Goal: Register for event/course

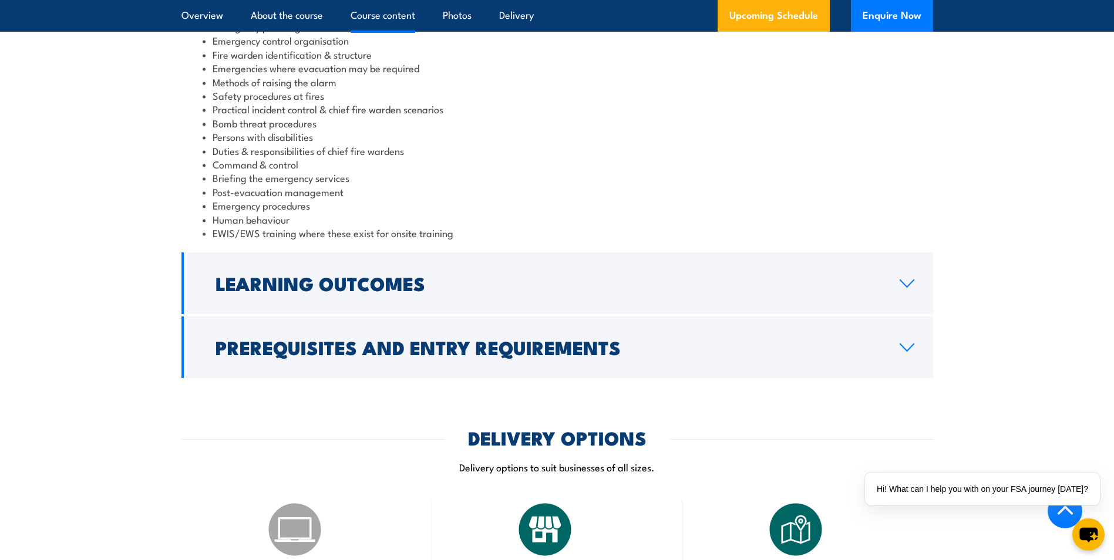
scroll to position [1233, 0]
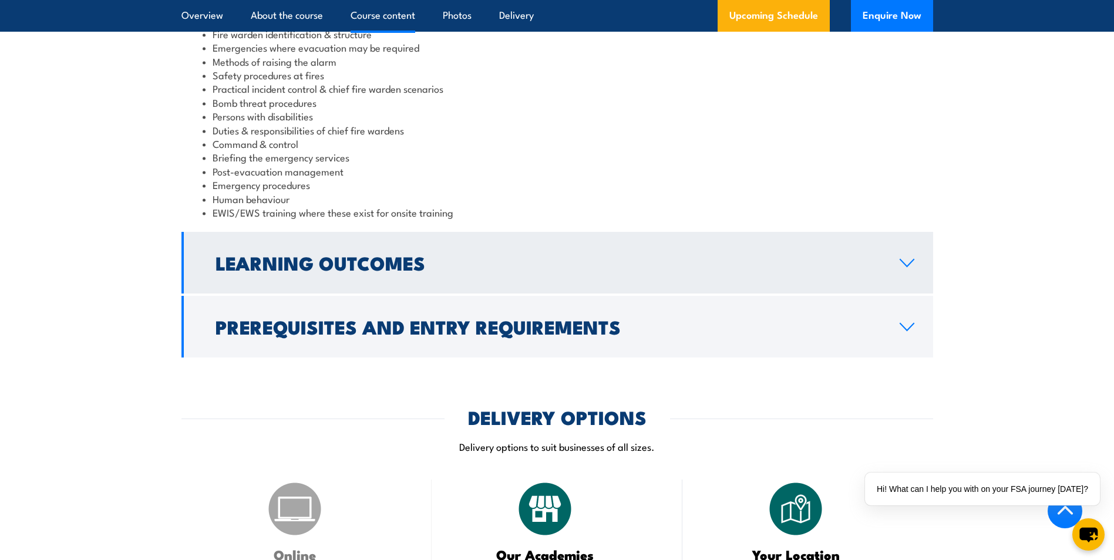
click at [906, 264] on icon at bounding box center [907, 262] width 16 height 9
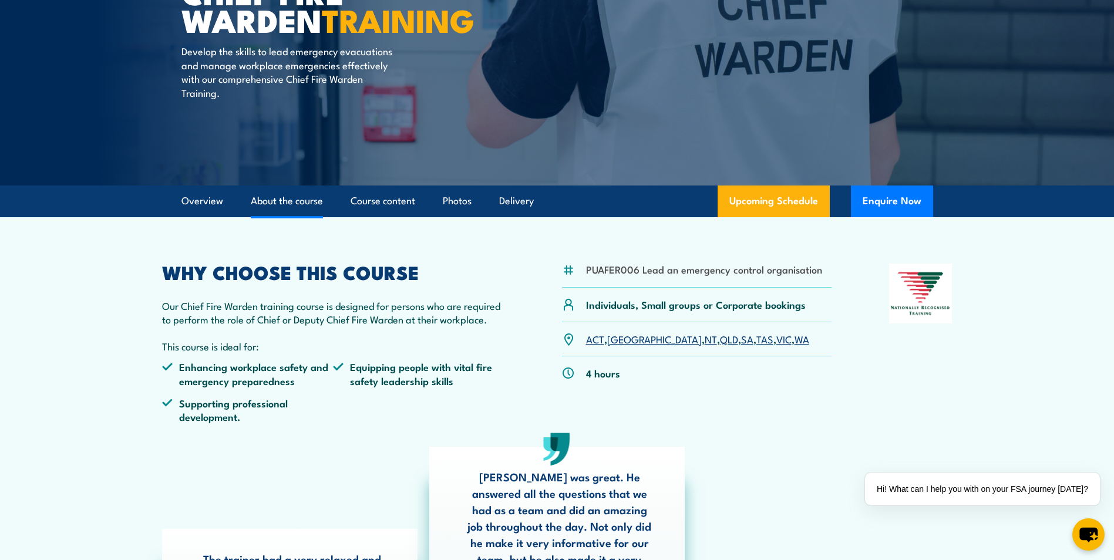
scroll to position [176, 0]
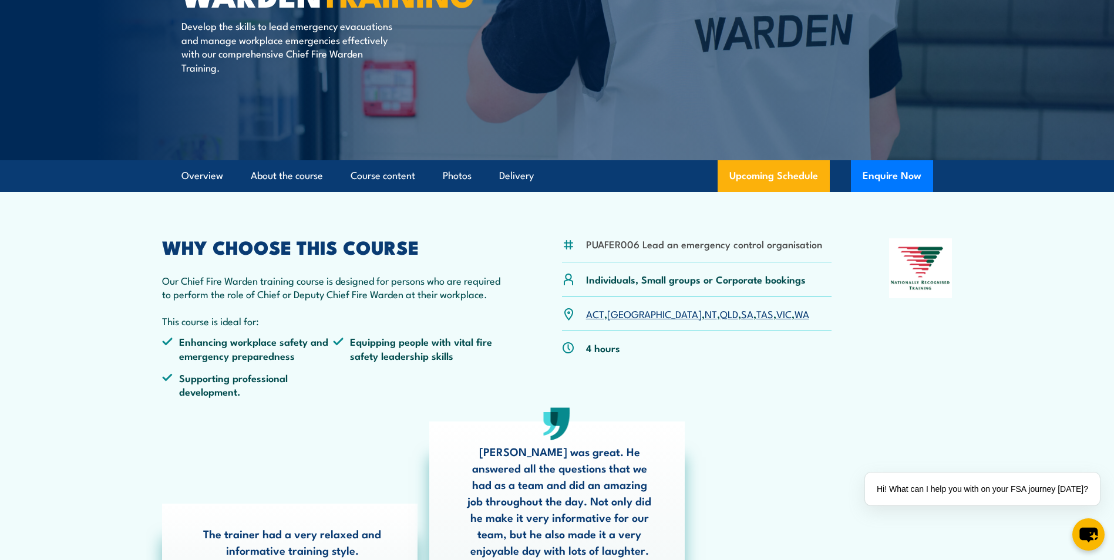
click at [794, 315] on link "WA" at bounding box center [801, 313] width 15 height 14
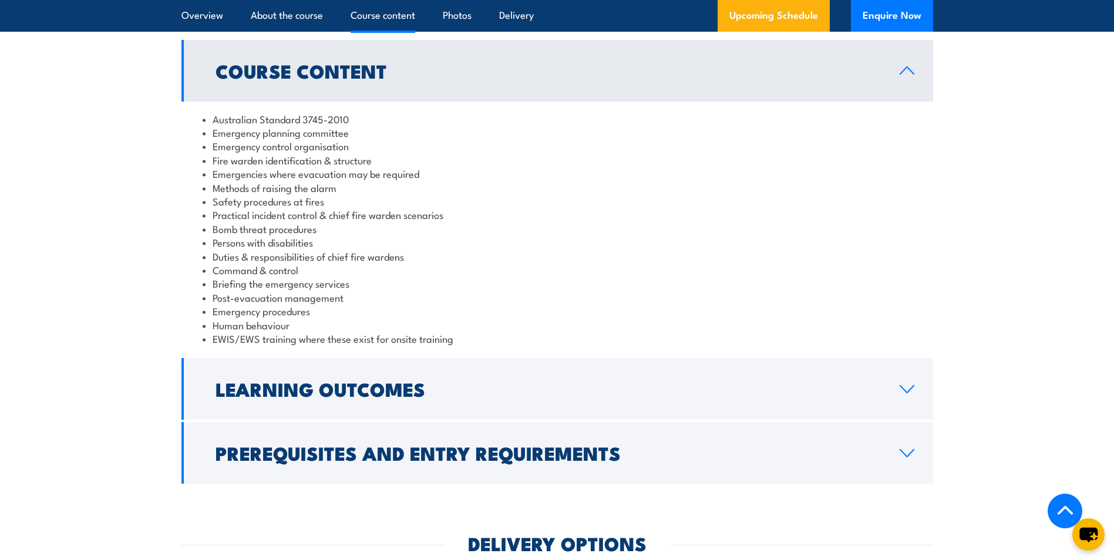
scroll to position [1331, 0]
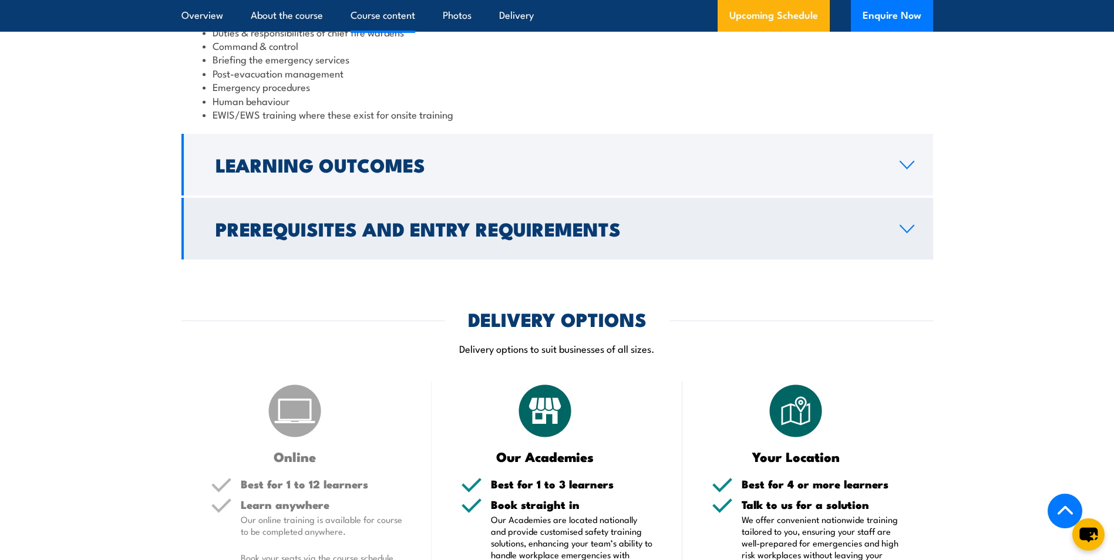
click at [901, 227] on icon at bounding box center [907, 228] width 14 height 7
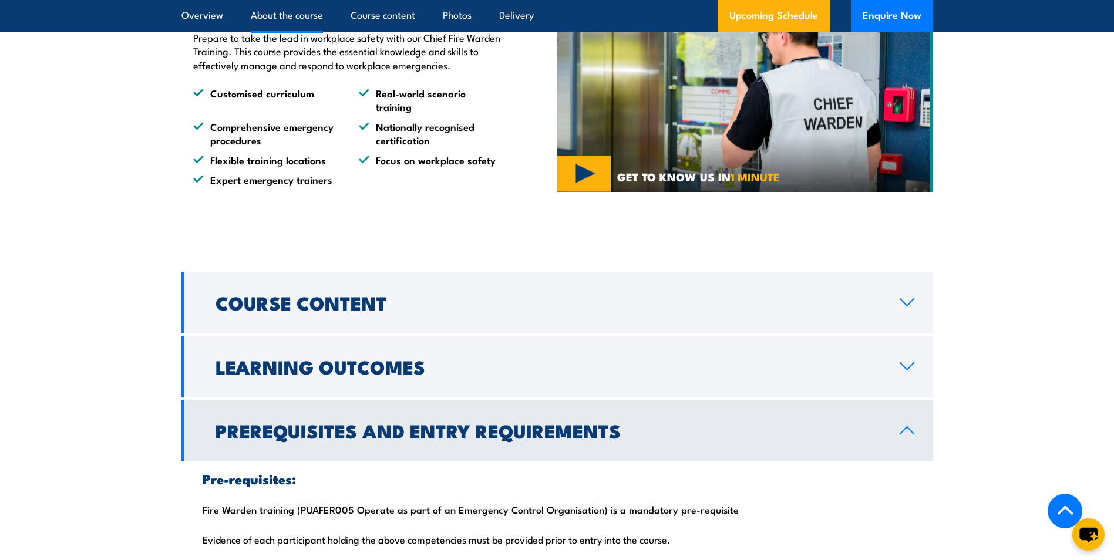
scroll to position [822, 0]
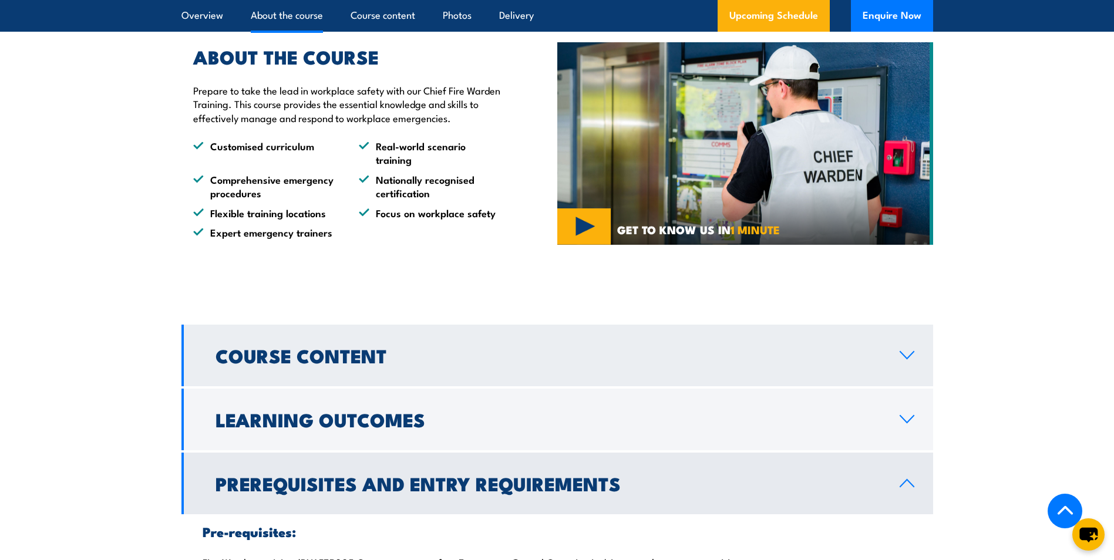
click at [915, 361] on link "Course Content" at bounding box center [557, 356] width 752 height 62
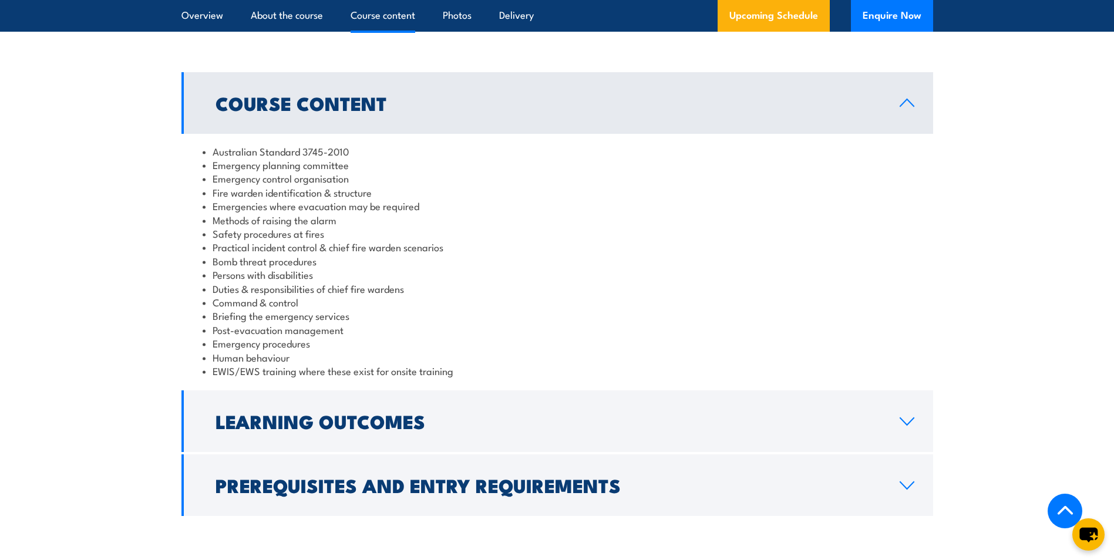
scroll to position [1116, 0]
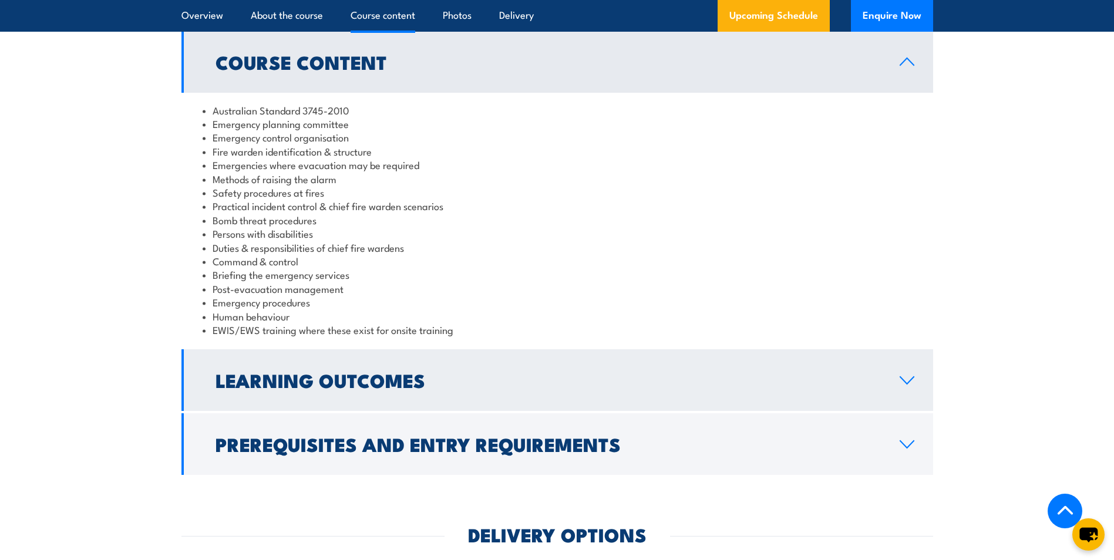
click at [908, 380] on icon at bounding box center [907, 380] width 16 height 9
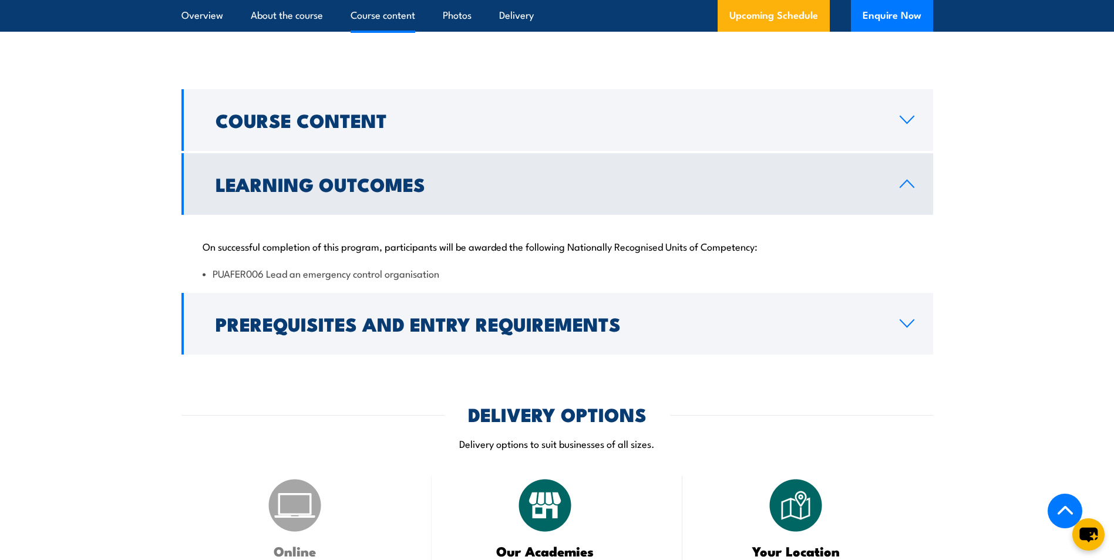
scroll to position [1057, 0]
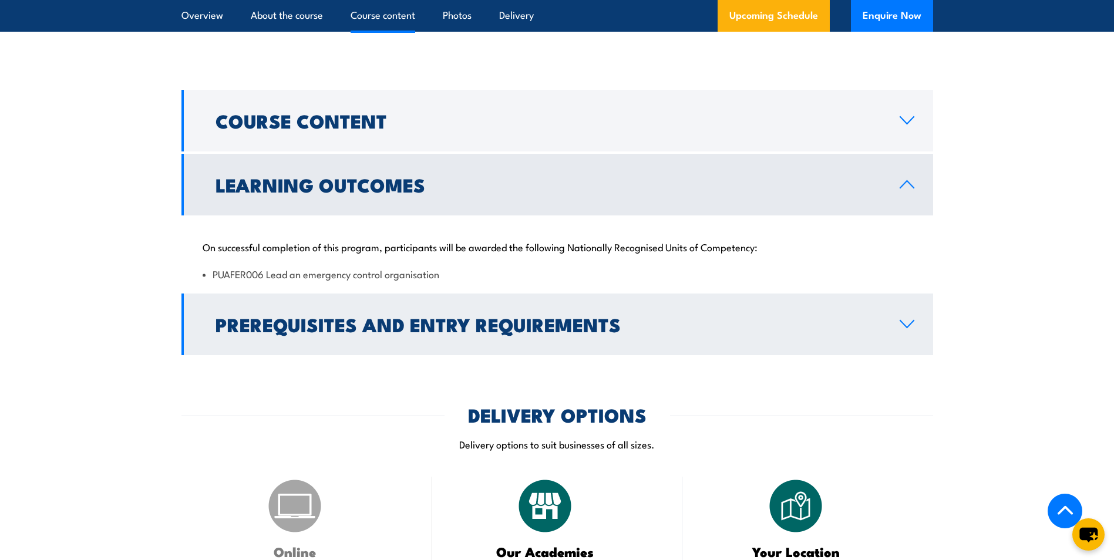
click at [908, 322] on icon at bounding box center [907, 323] width 16 height 9
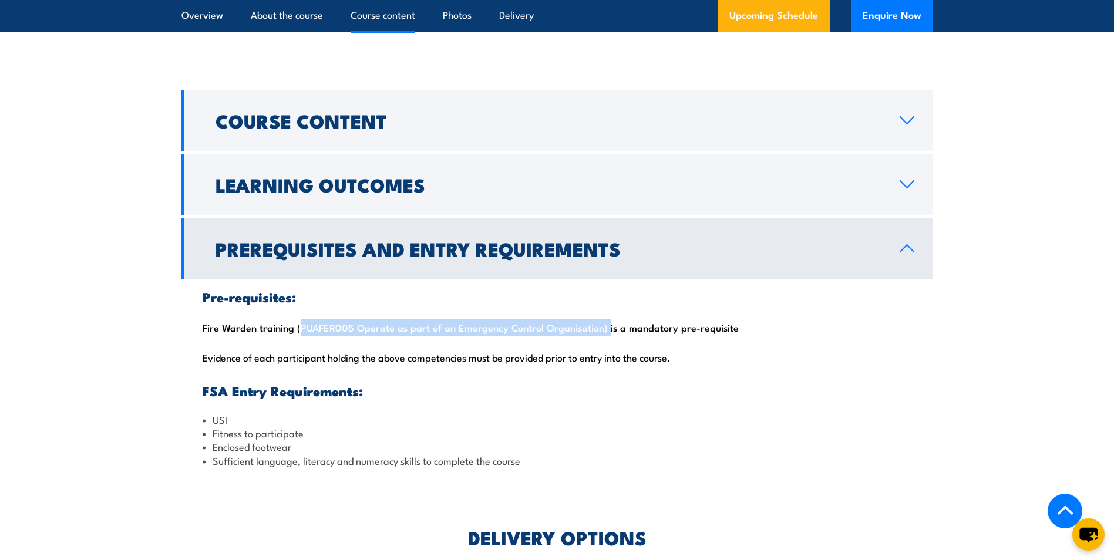
drag, startPoint x: 297, startPoint y: 322, endPoint x: 601, endPoint y: 329, distance: 304.2
click at [601, 329] on div "Pre-requisites: Fire Warden training (PUAFER005 Operate as part of an Emergency…" at bounding box center [557, 378] width 752 height 199
copy div "(PUAFER005 Operate as part of an Emergency Control Organisation)"
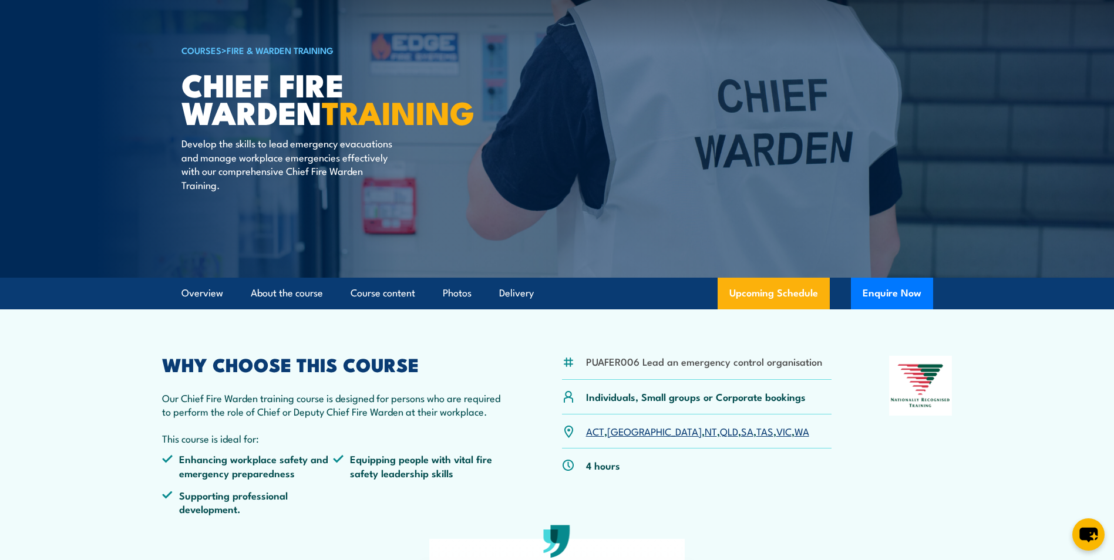
scroll to position [235, 0]
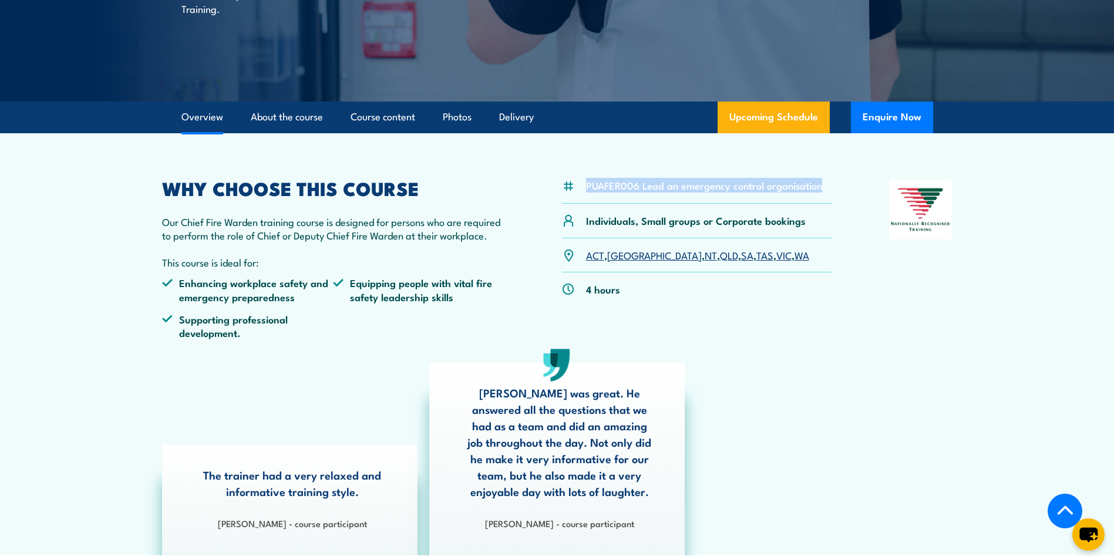
drag, startPoint x: 587, startPoint y: 186, endPoint x: 821, endPoint y: 190, distance: 234.3
click at [821, 190] on div "PUAFER006 Lead an emergency control organisation" at bounding box center [697, 192] width 270 height 24
drag, startPoint x: 821, startPoint y: 190, endPoint x: 814, endPoint y: 190, distance: 6.5
copy li "PUAFER006 Lead an emergency control organisation"
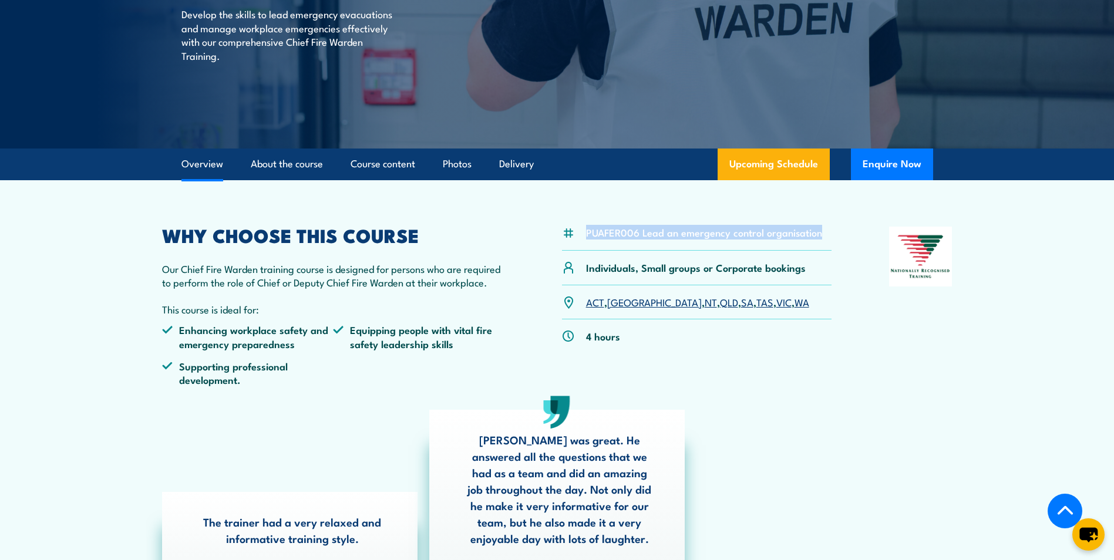
scroll to position [0, 0]
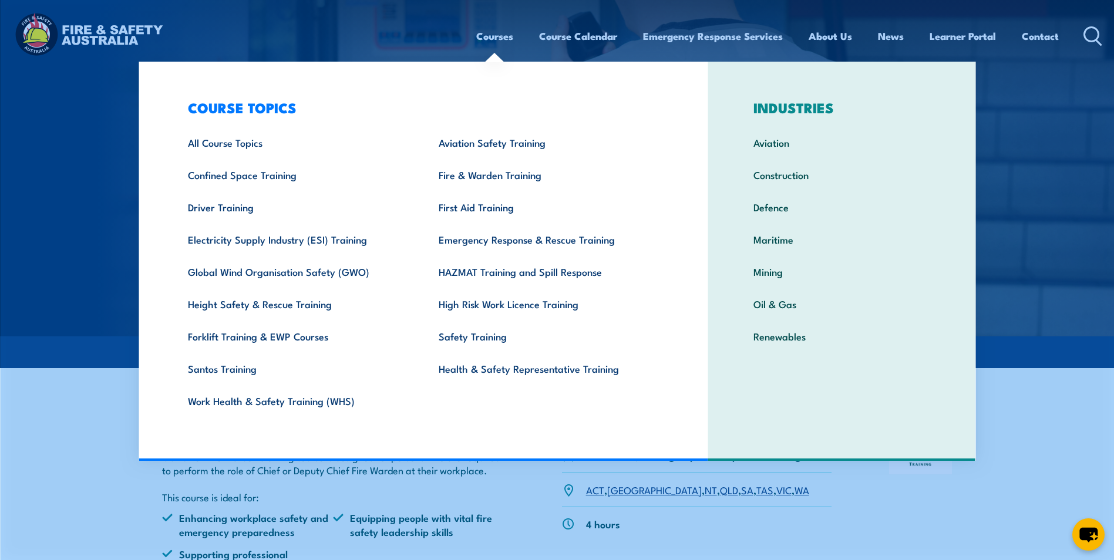
click at [492, 36] on link "Courses" at bounding box center [494, 36] width 37 height 31
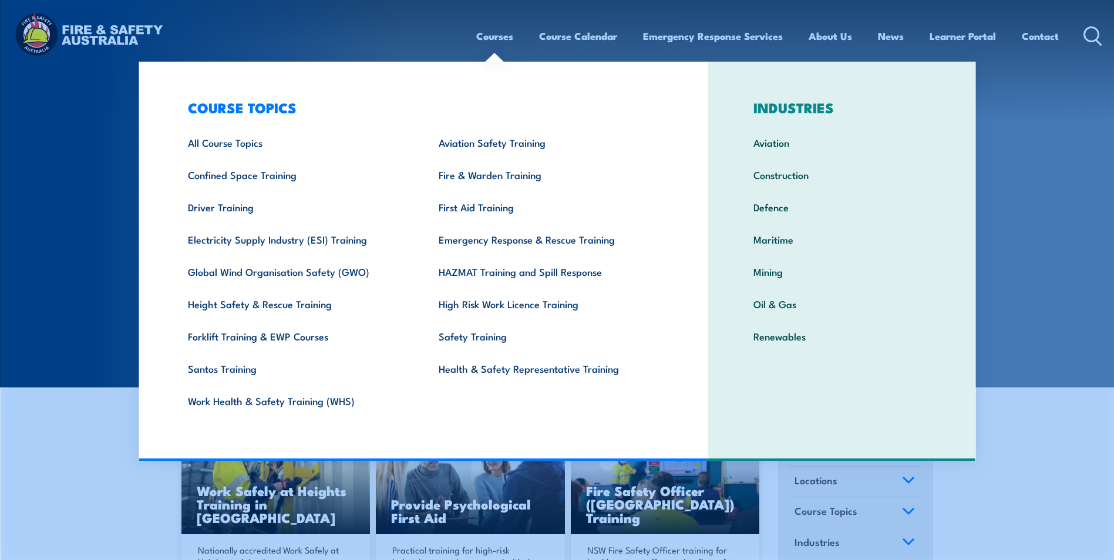
click at [488, 35] on link "Courses" at bounding box center [494, 36] width 37 height 31
click at [480, 39] on link "Courses" at bounding box center [494, 36] width 37 height 31
click at [220, 207] on link "Driver Training" at bounding box center [295, 207] width 251 height 32
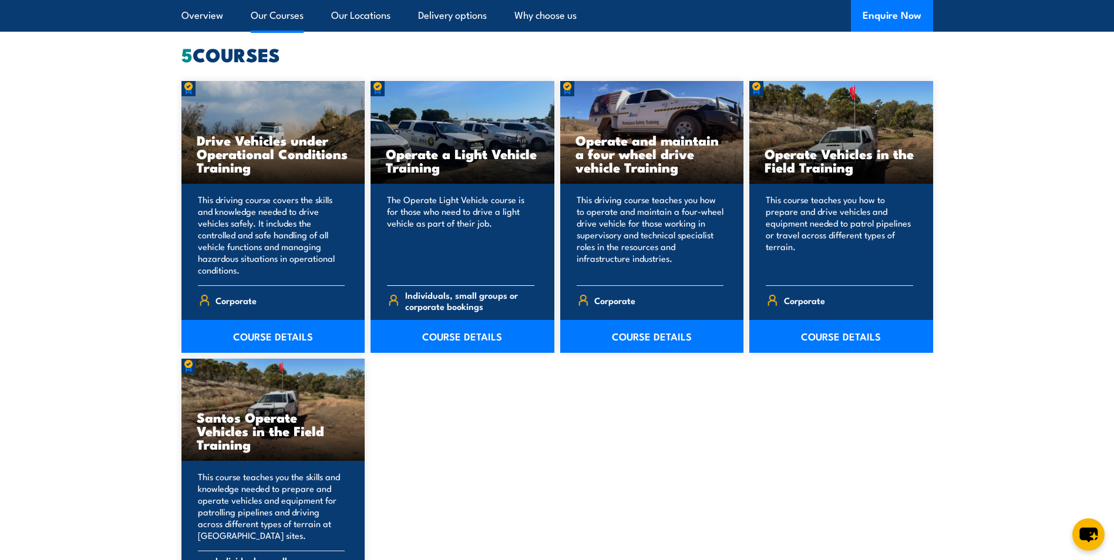
scroll to position [998, 0]
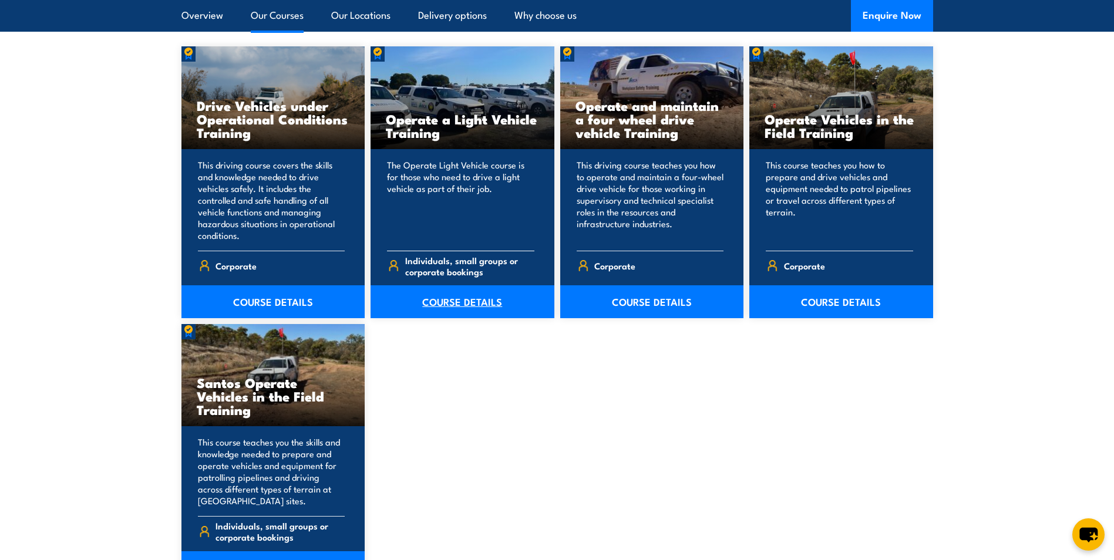
click at [462, 297] on link "COURSE DETAILS" at bounding box center [462, 301] width 184 height 33
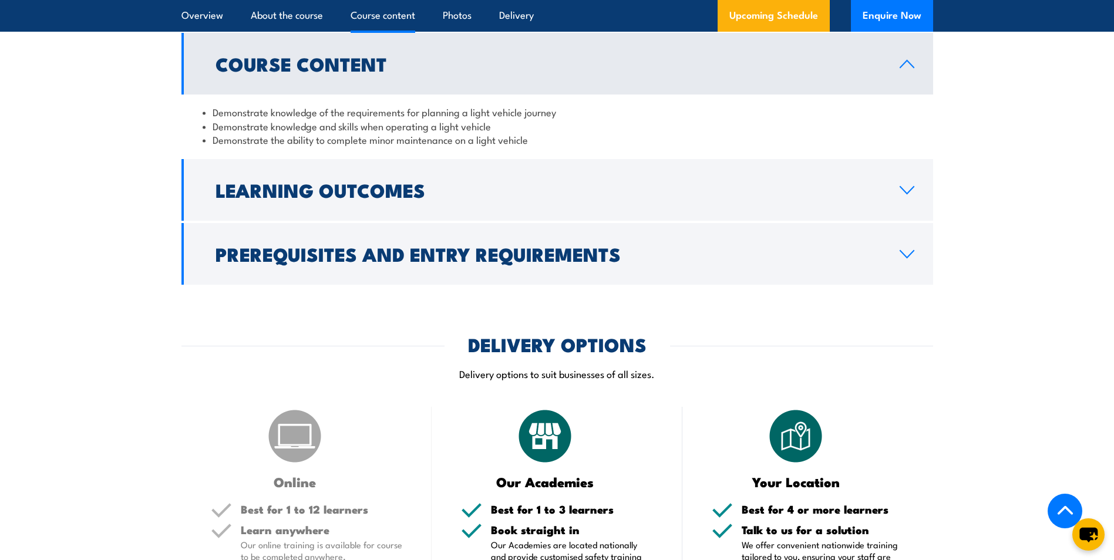
scroll to position [1057, 0]
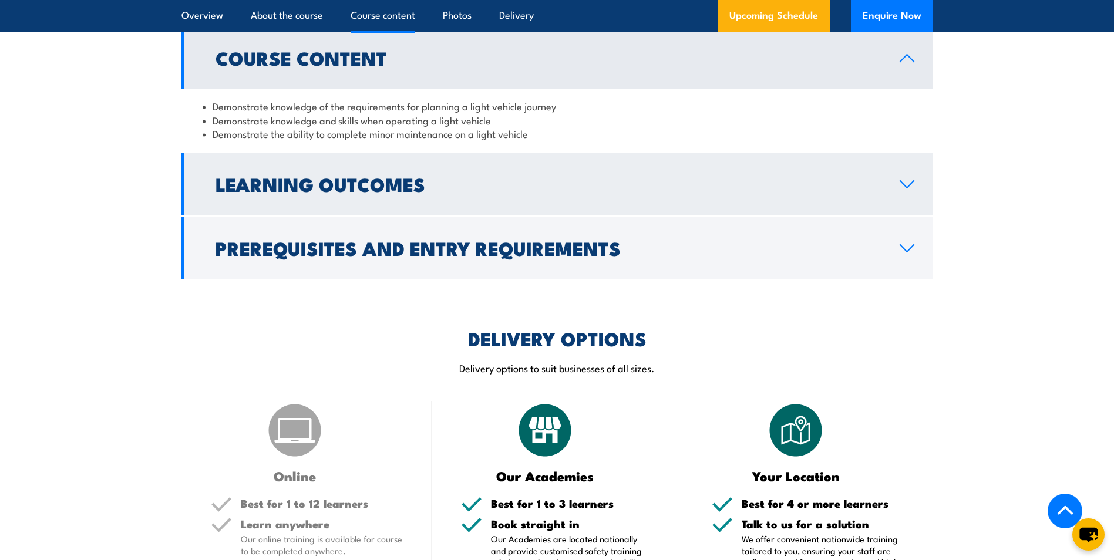
click at [905, 188] on icon at bounding box center [907, 184] width 16 height 9
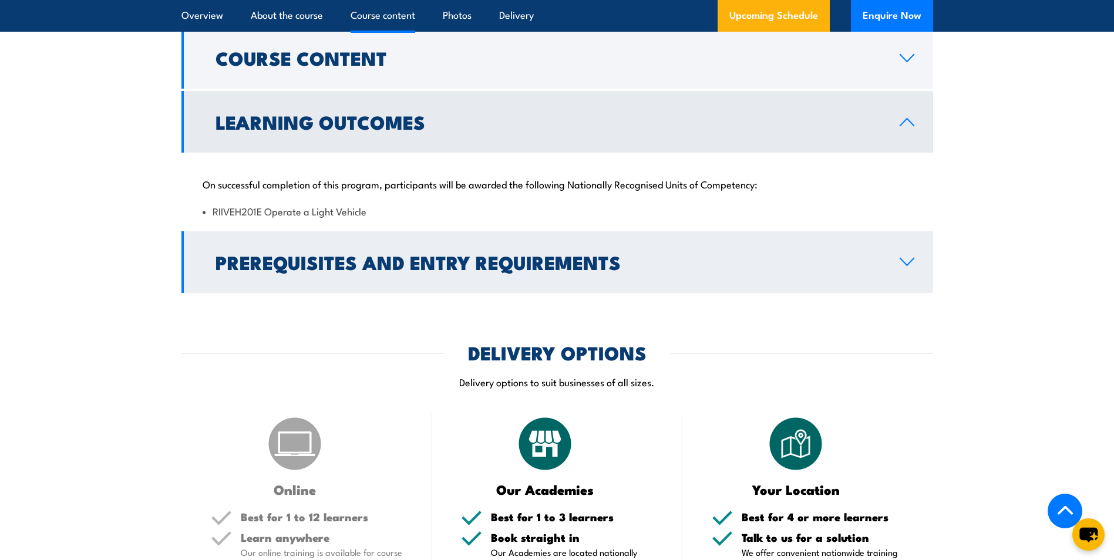
click at [910, 258] on icon at bounding box center [907, 261] width 16 height 9
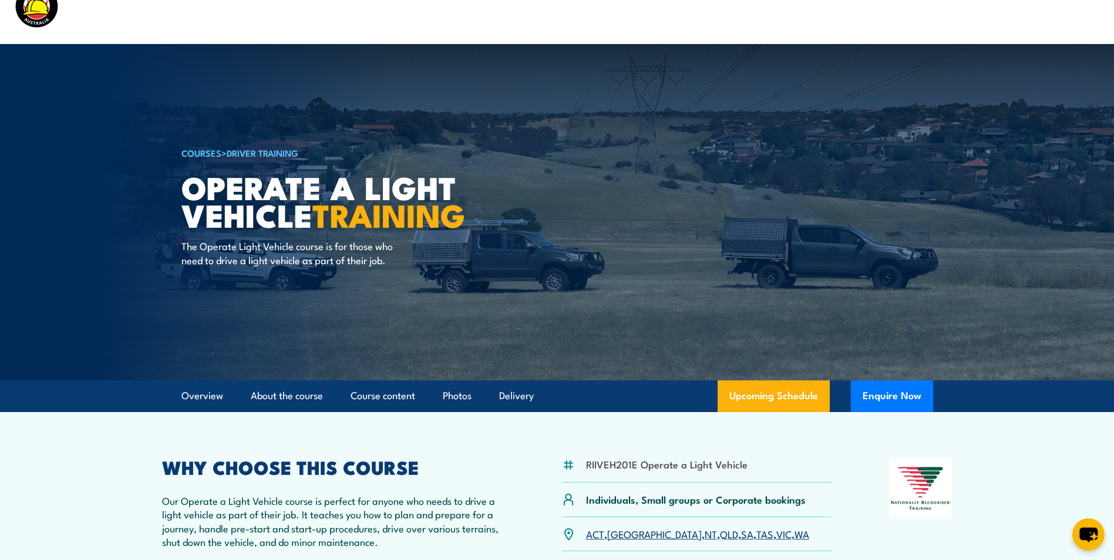
scroll to position [0, 0]
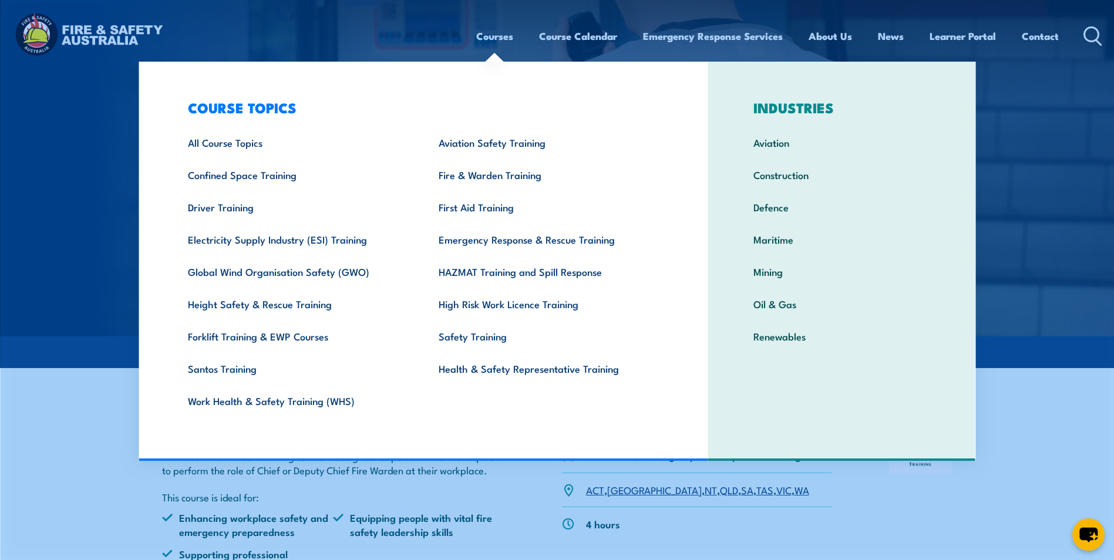
click at [497, 39] on link "Courses" at bounding box center [494, 36] width 37 height 31
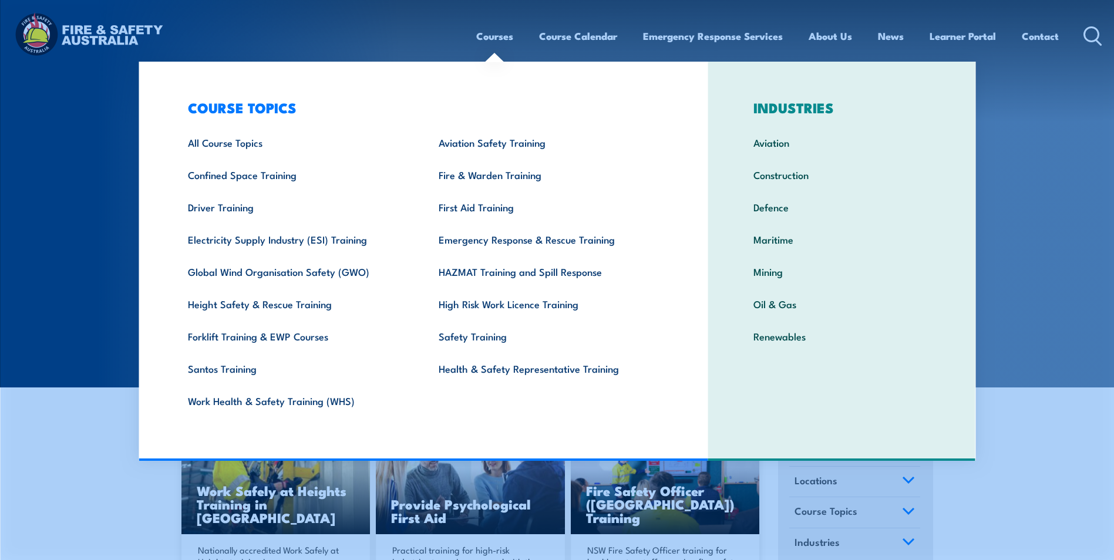
click at [493, 35] on link "Courses" at bounding box center [494, 36] width 37 height 31
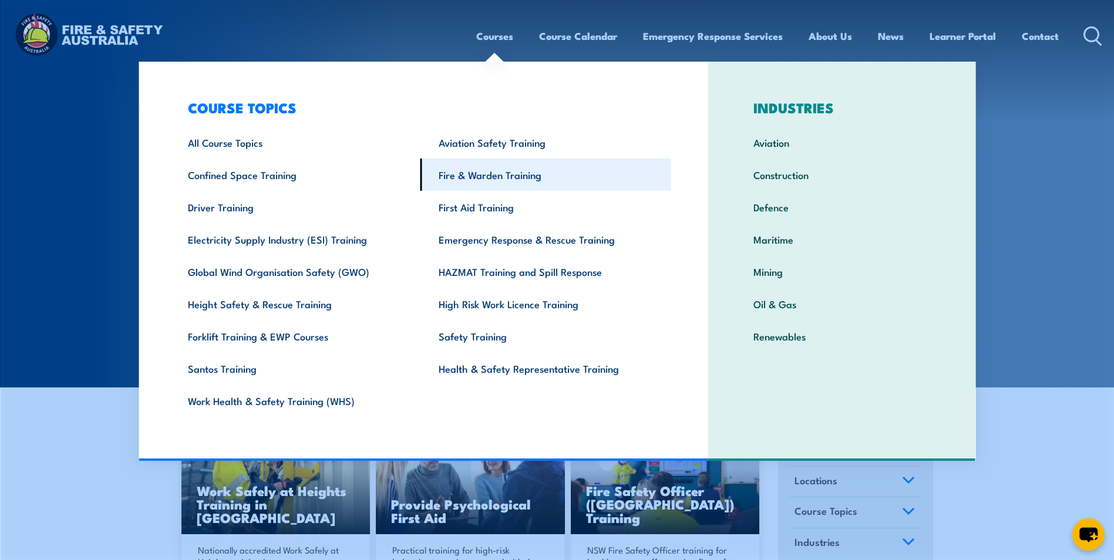
click at [476, 175] on link "Fire & Warden Training" at bounding box center [545, 175] width 251 height 32
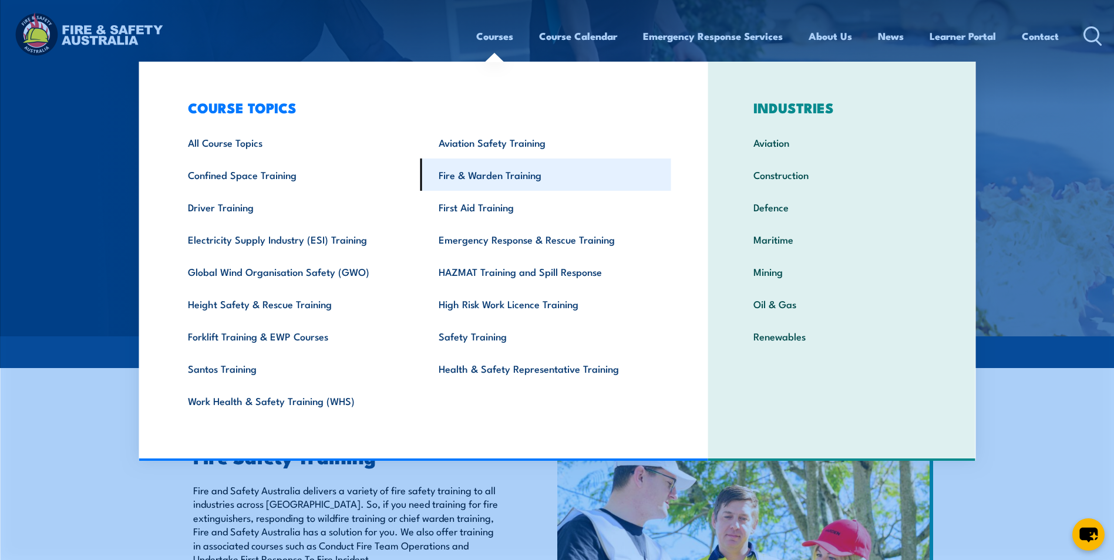
click at [484, 170] on link "Fire & Warden Training" at bounding box center [545, 175] width 251 height 32
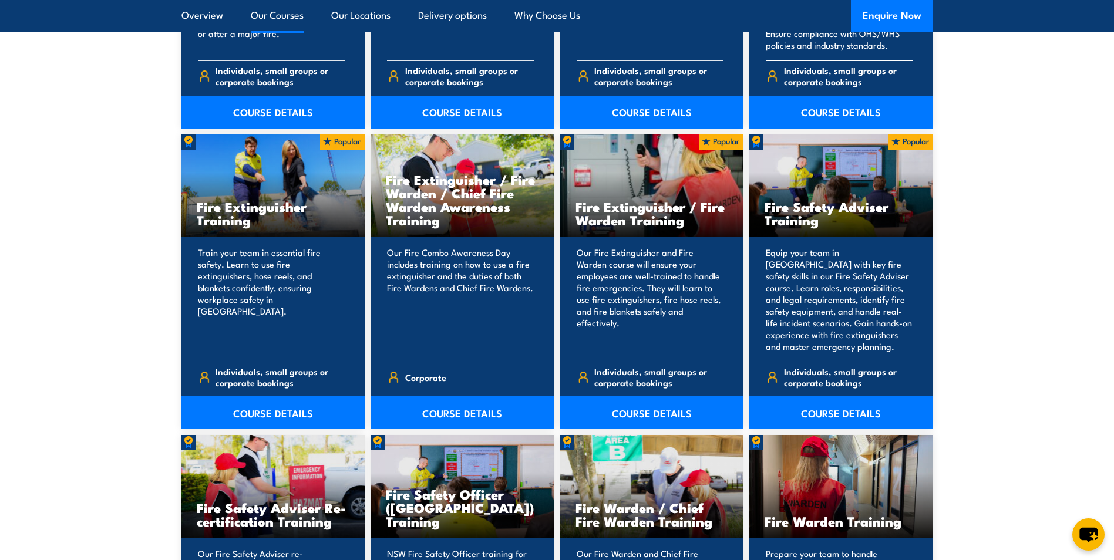
scroll to position [1174, 0]
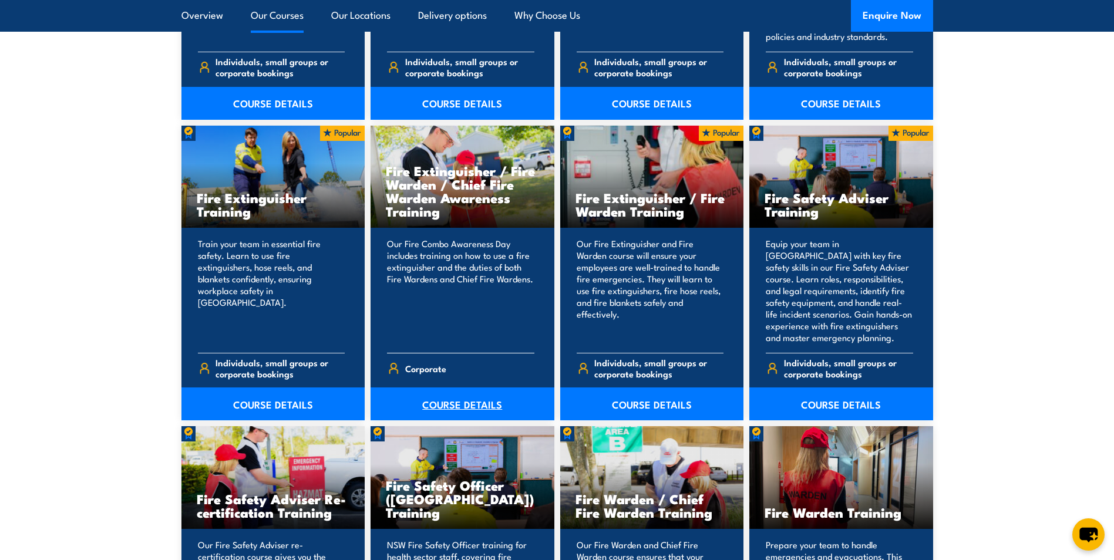
click at [447, 402] on link "COURSE DETAILS" at bounding box center [462, 404] width 184 height 33
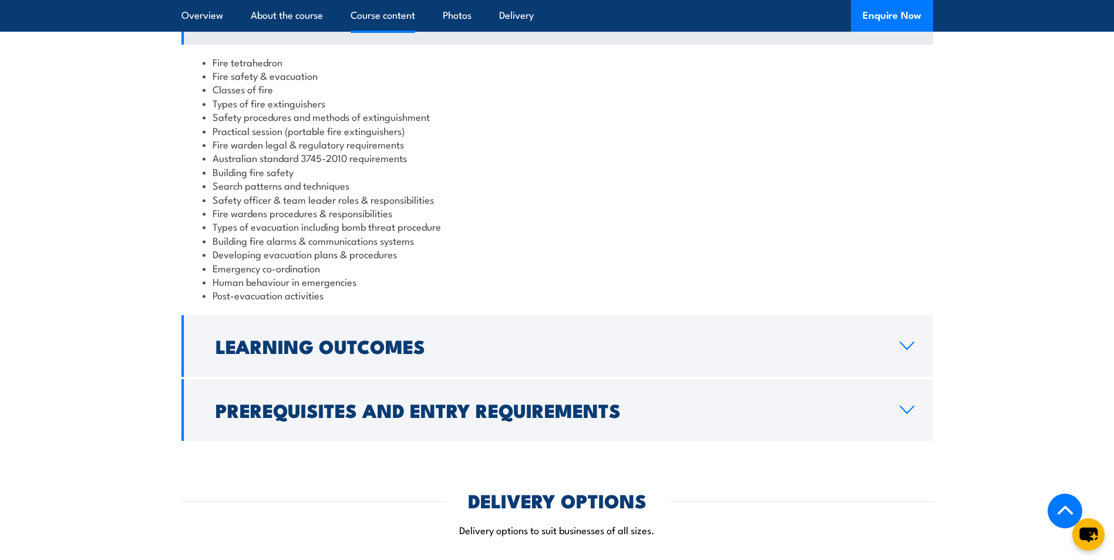
scroll to position [1057, 0]
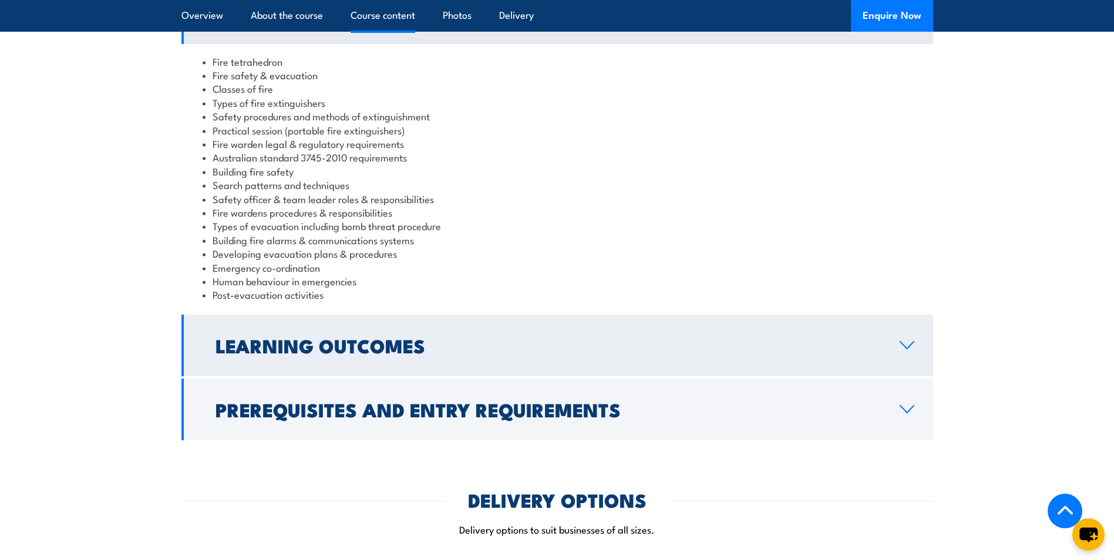
click at [911, 315] on link "Learning Outcomes" at bounding box center [557, 346] width 752 height 62
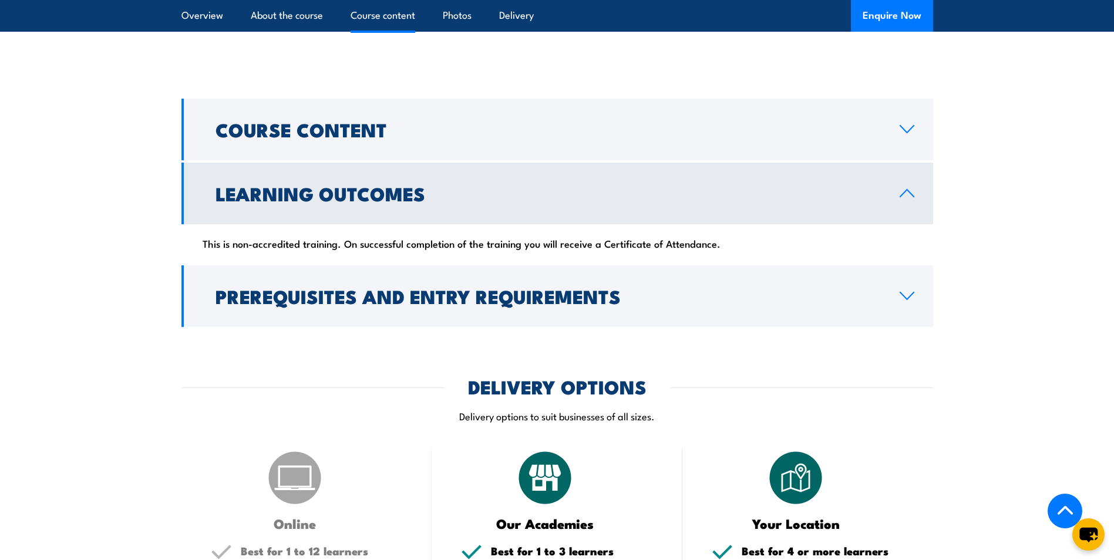
scroll to position [939, 0]
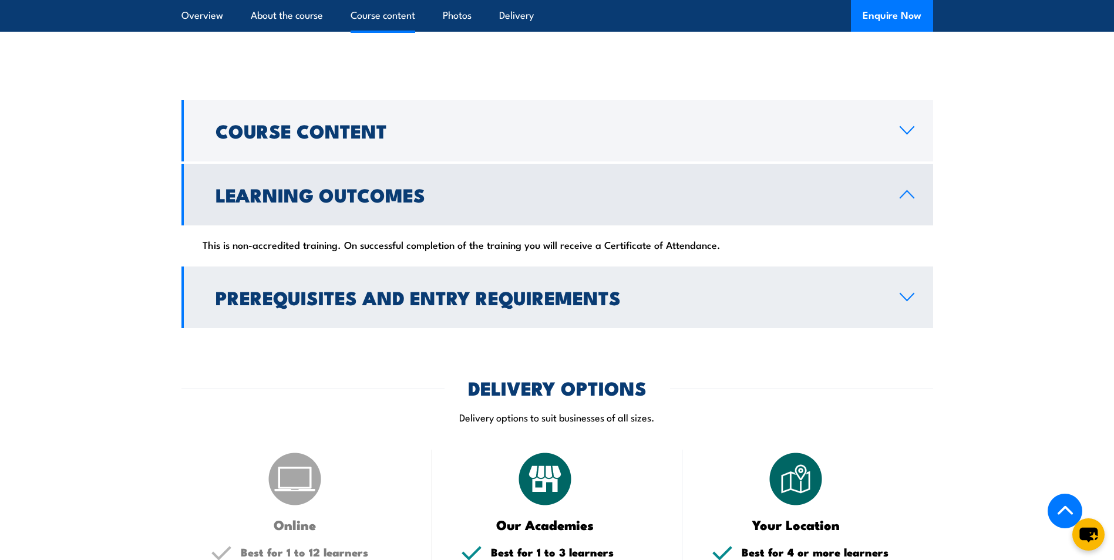
click at [907, 292] on icon at bounding box center [907, 296] width 16 height 9
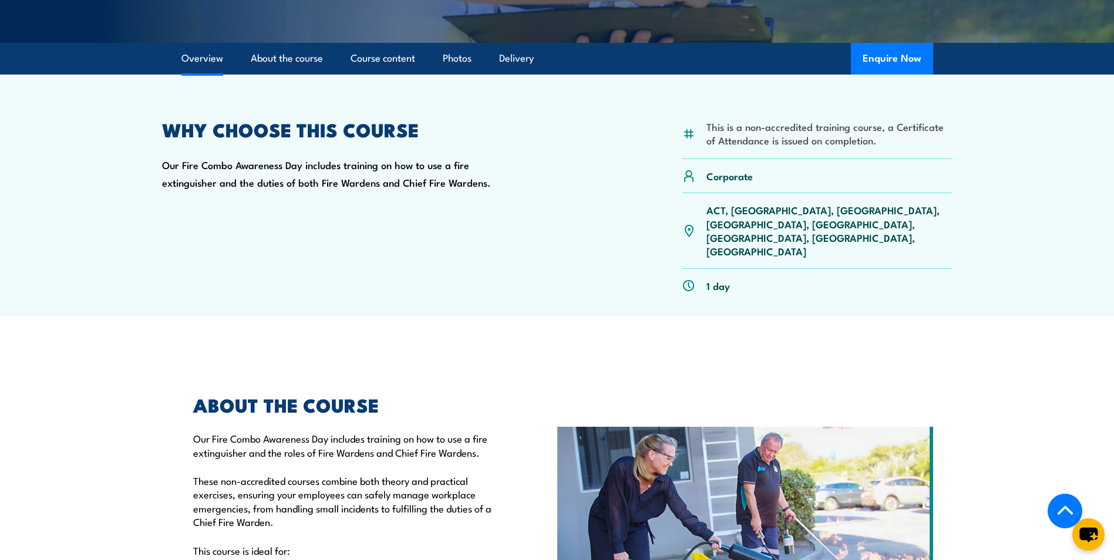
scroll to position [0, 0]
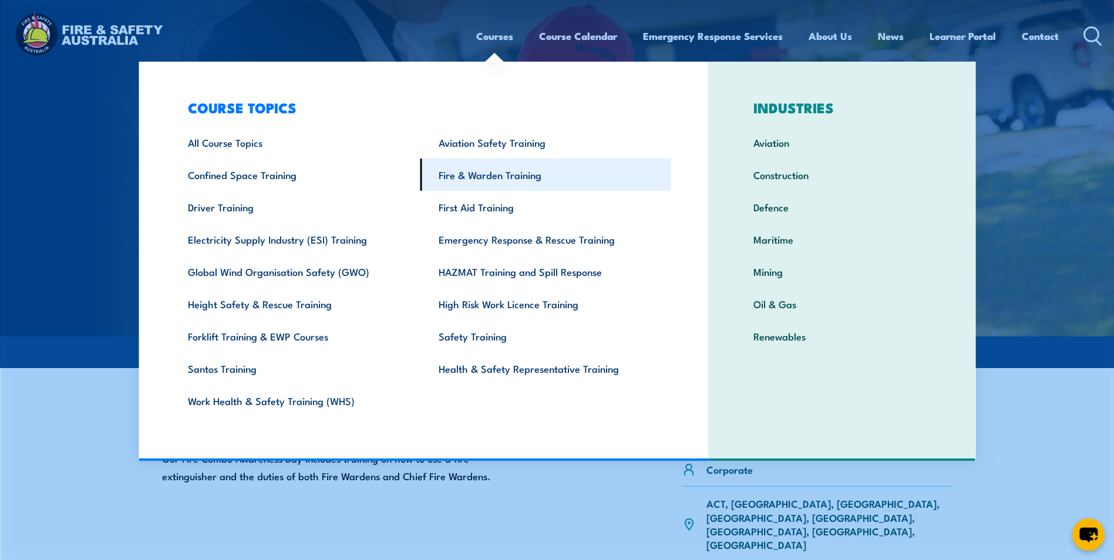
click at [474, 177] on link "Fire & Warden Training" at bounding box center [545, 175] width 251 height 32
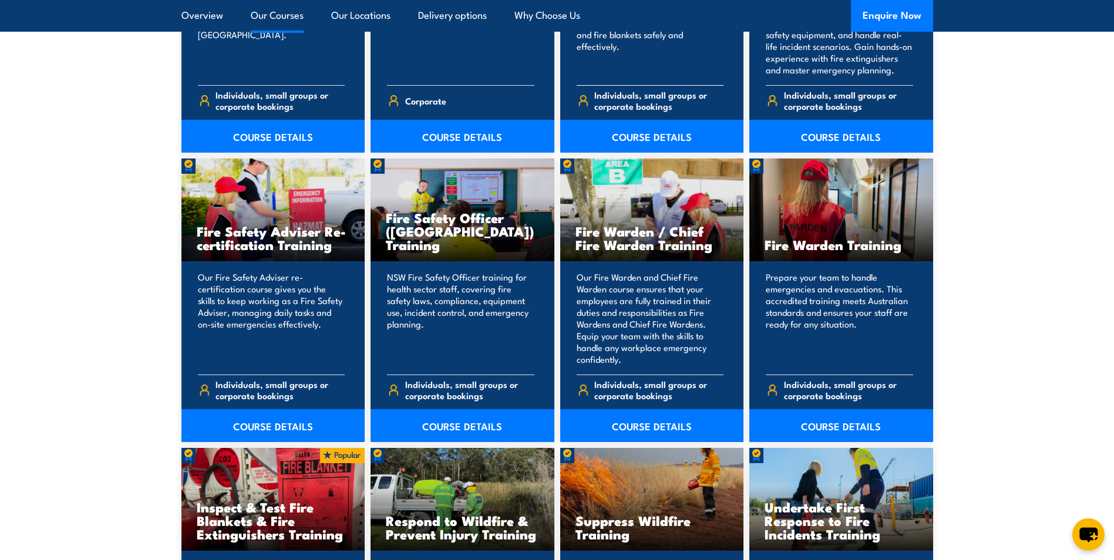
scroll to position [1468, 0]
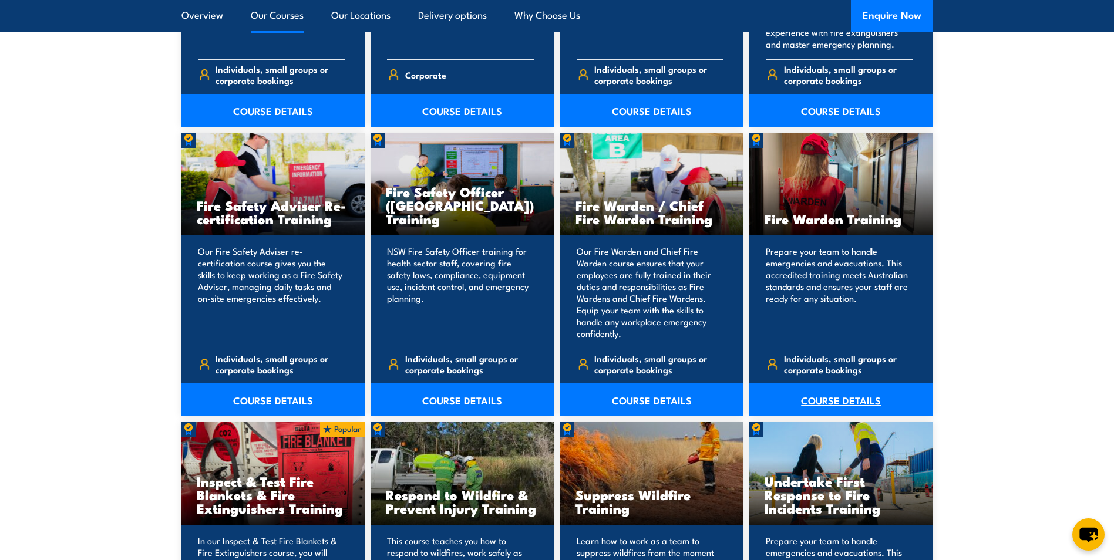
click at [824, 404] on link "COURSE DETAILS" at bounding box center [841, 399] width 184 height 33
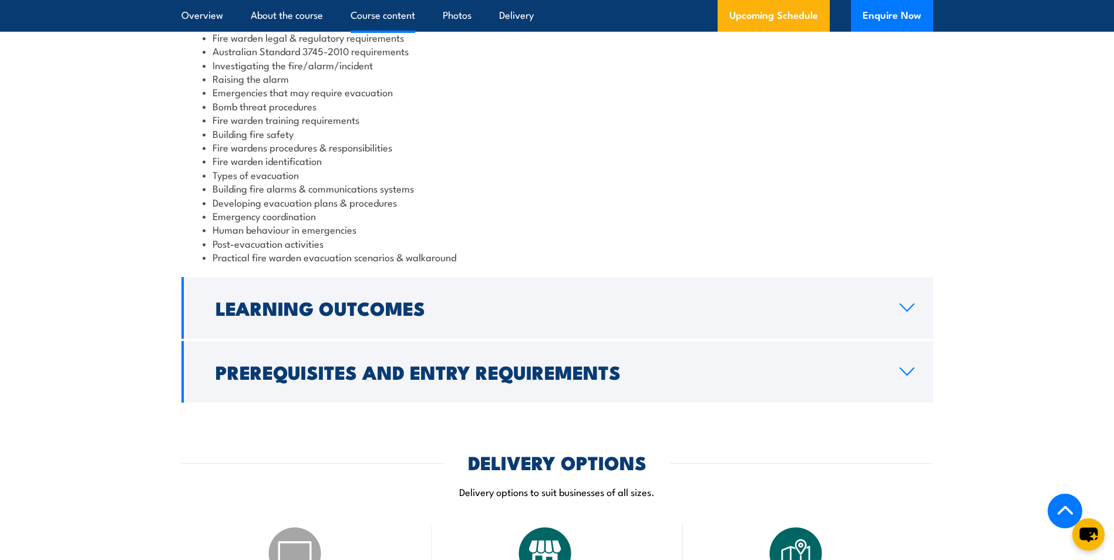
scroll to position [1468, 0]
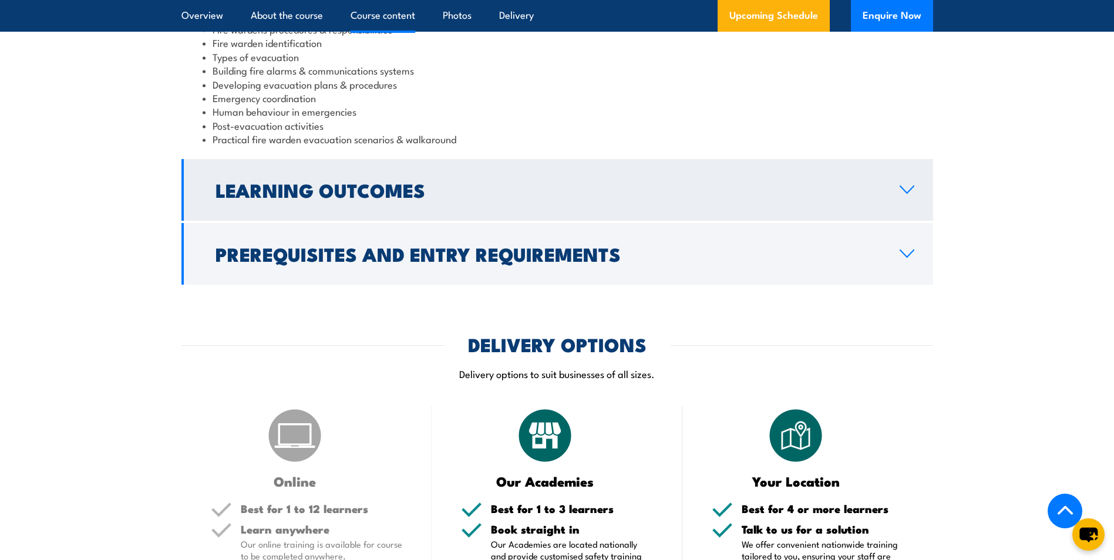
click at [914, 187] on icon at bounding box center [907, 189] width 14 height 7
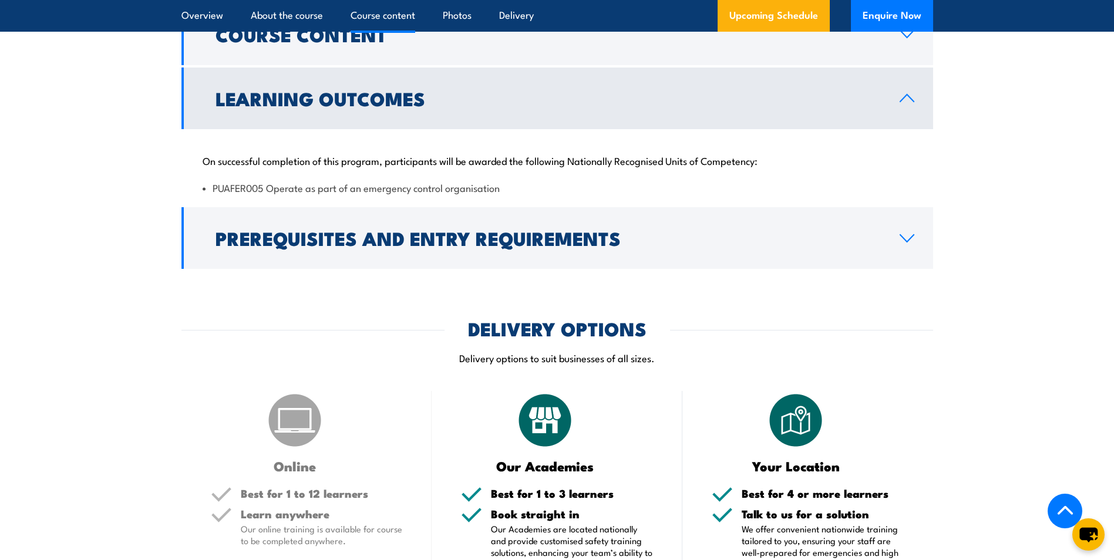
scroll to position [1284, 0]
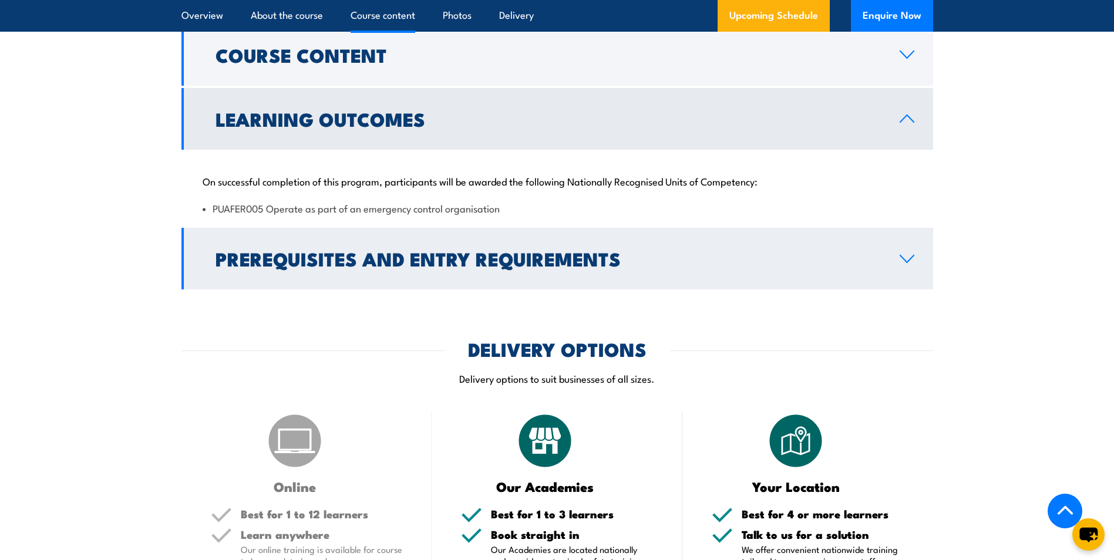
click at [914, 252] on link "Prerequisites and Entry Requirements" at bounding box center [557, 259] width 752 height 62
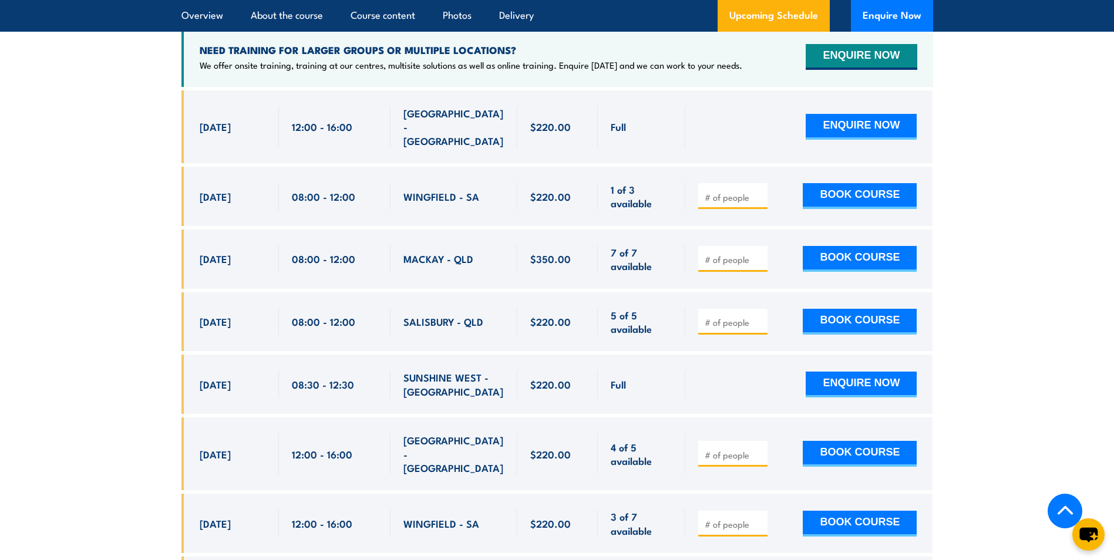
scroll to position [1989, 0]
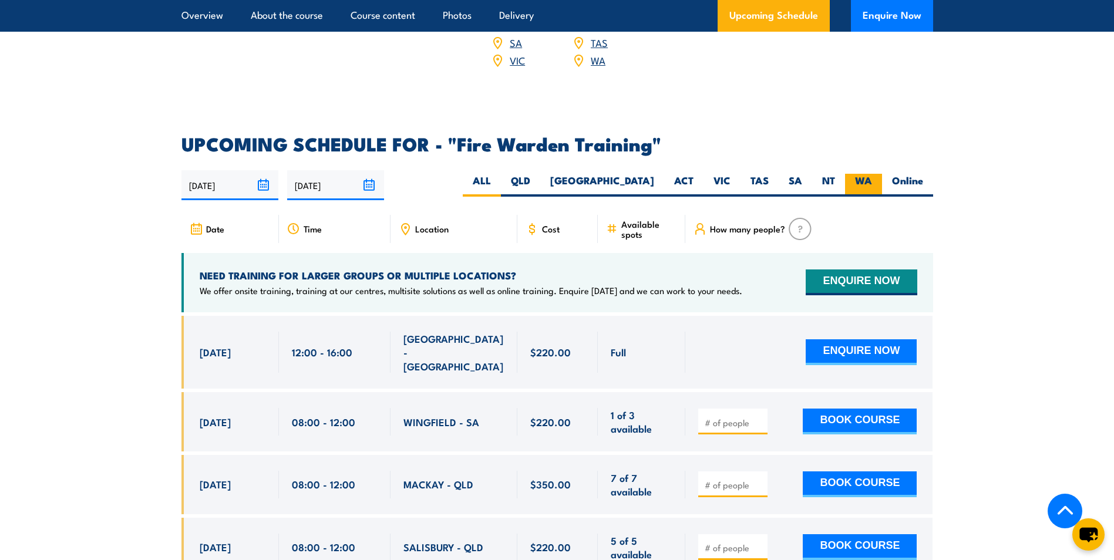
click at [865, 174] on label "WA" at bounding box center [863, 185] width 37 height 23
click at [872, 174] on input "WA" at bounding box center [876, 178] width 8 height 8
radio input "true"
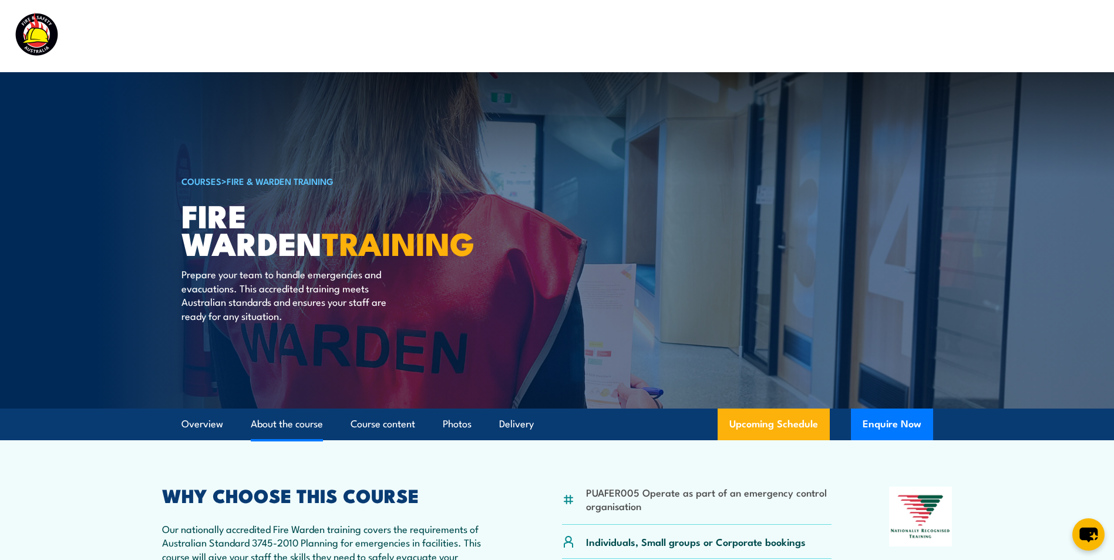
click at [270, 422] on link "About the course" at bounding box center [287, 424] width 72 height 31
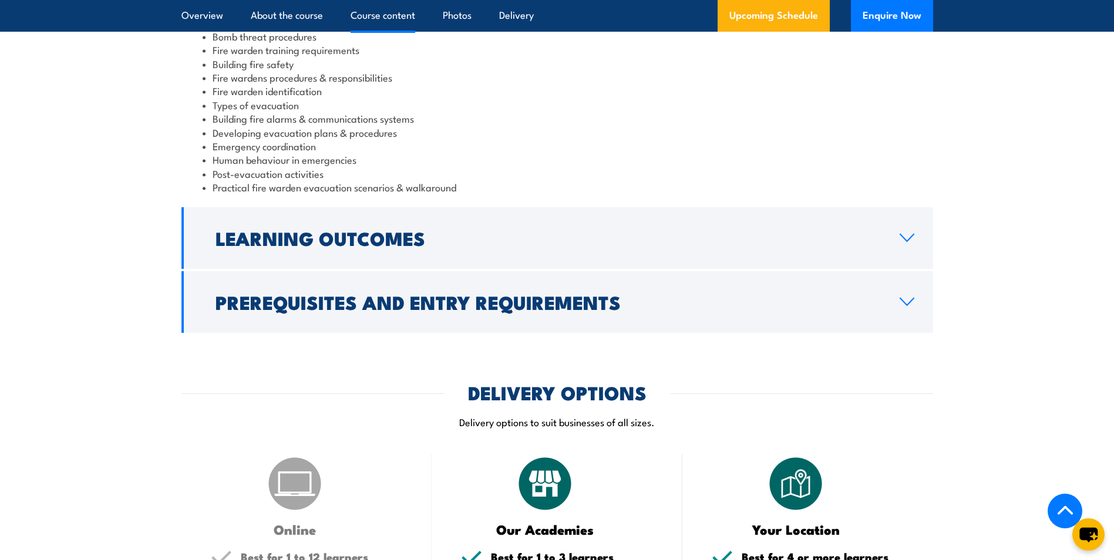
scroll to position [1474, 0]
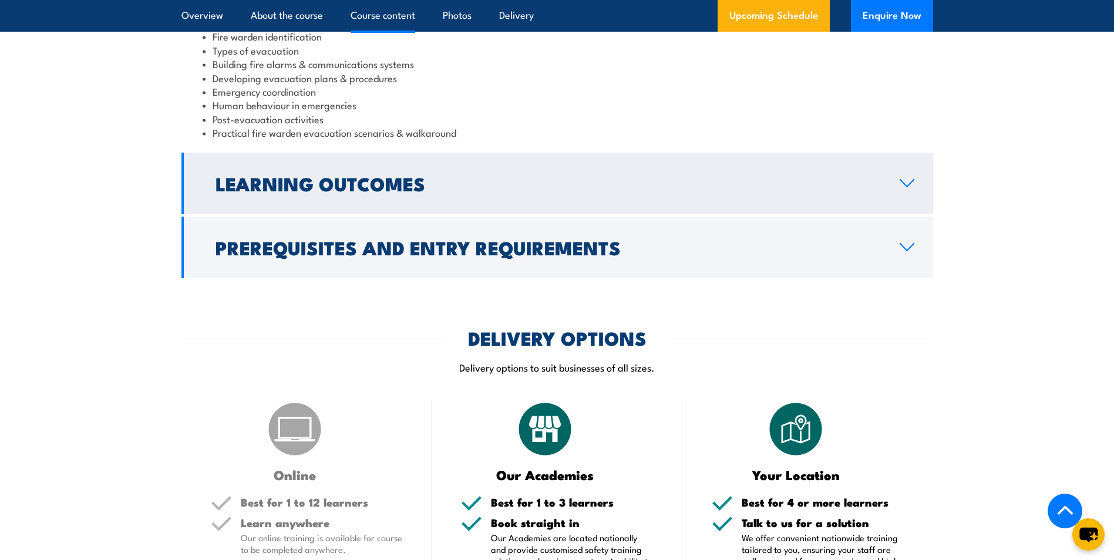
click at [901, 180] on icon at bounding box center [907, 182] width 16 height 9
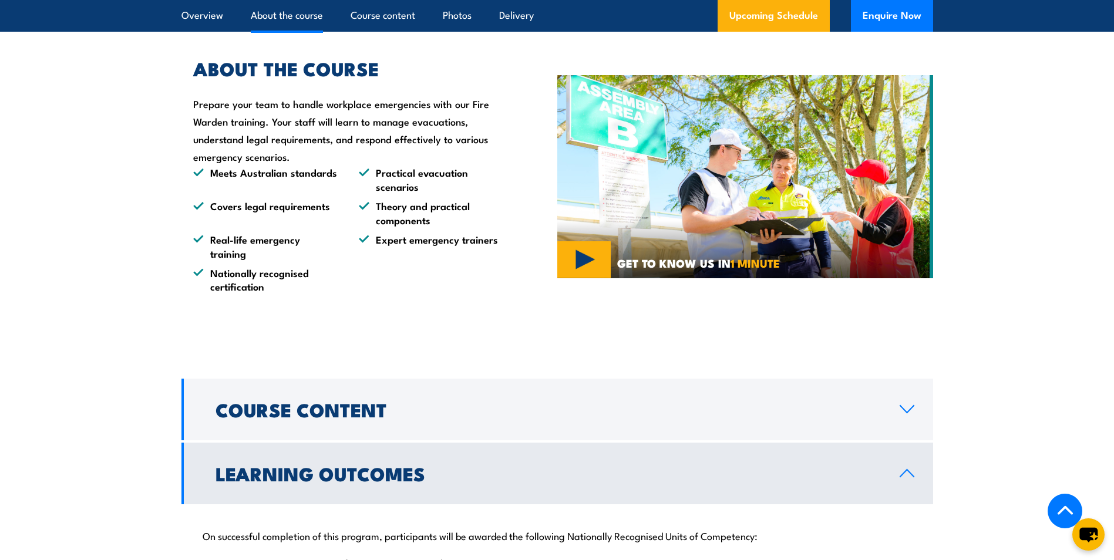
scroll to position [1116, 0]
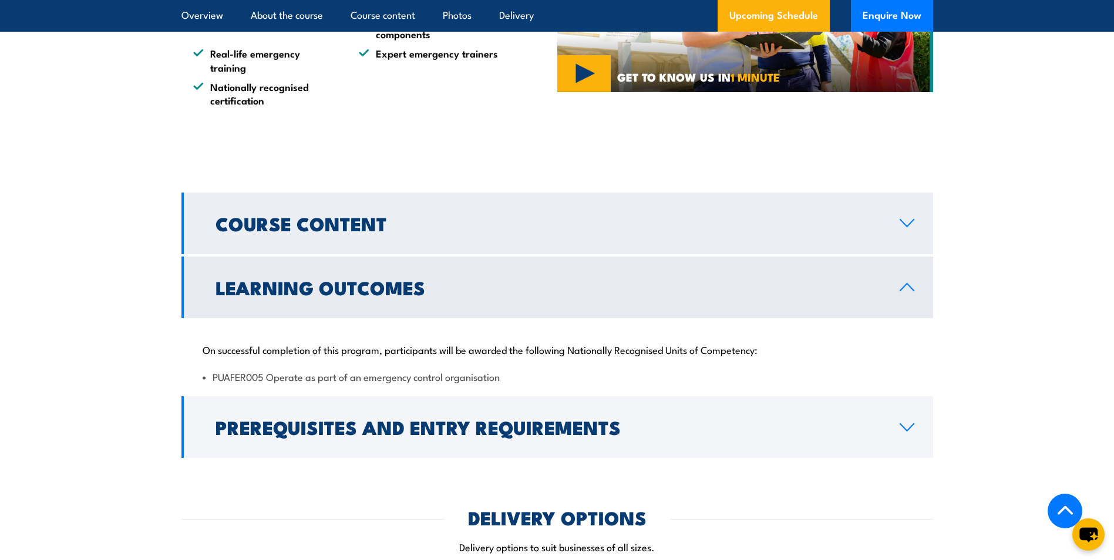
click at [903, 216] on link "Course Content" at bounding box center [557, 224] width 752 height 62
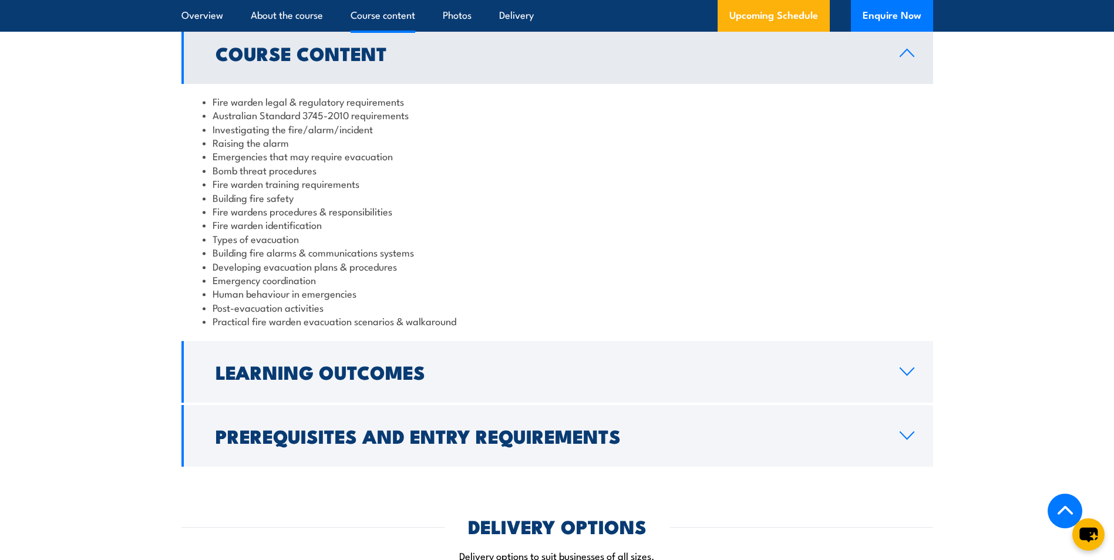
scroll to position [1292, 0]
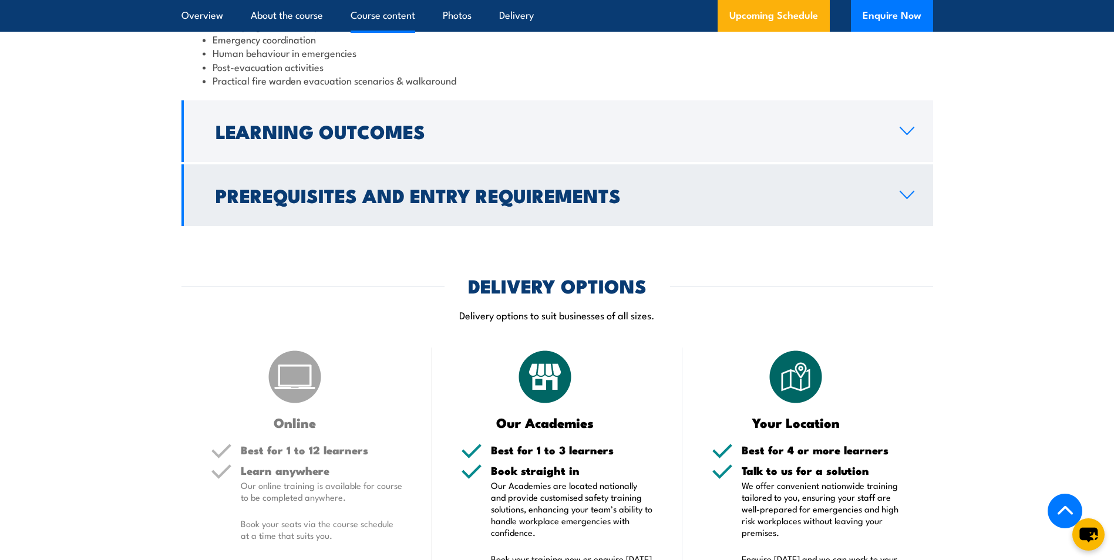
click at [905, 192] on icon at bounding box center [907, 194] width 16 height 9
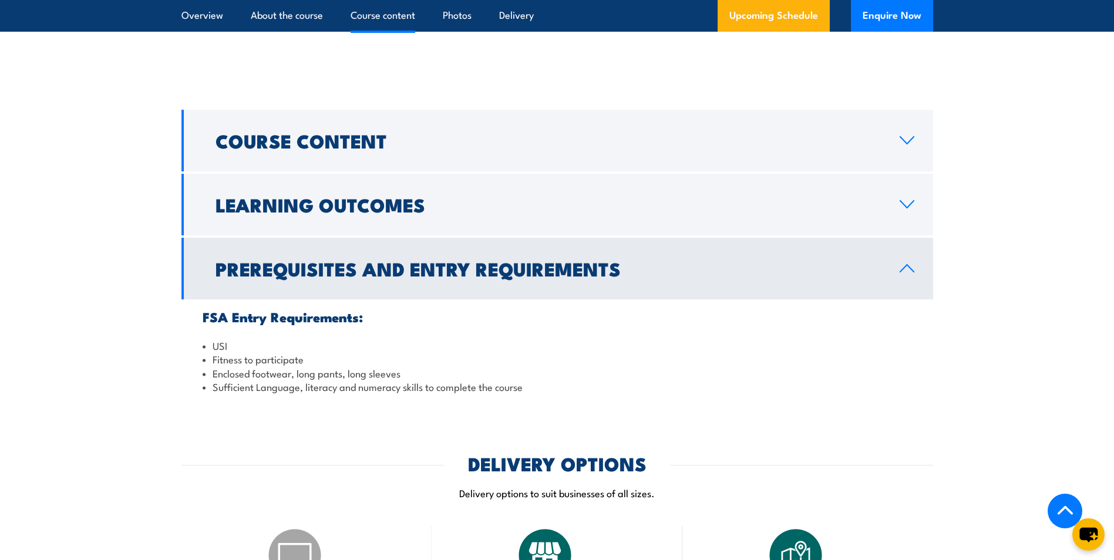
scroll to position [1198, 0]
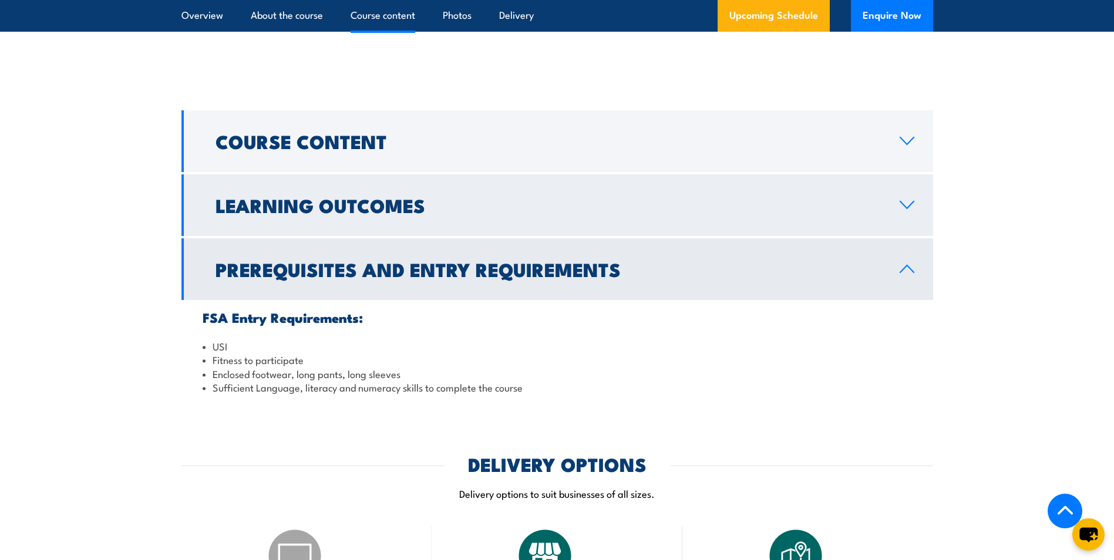
click at [903, 202] on icon at bounding box center [907, 204] width 16 height 9
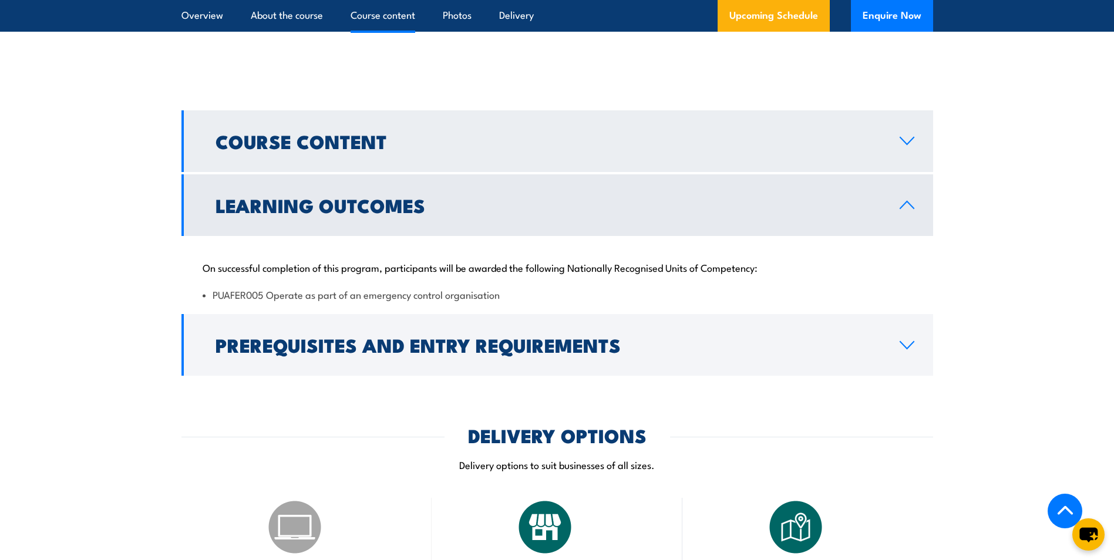
click at [911, 149] on link "Course Content" at bounding box center [557, 141] width 752 height 62
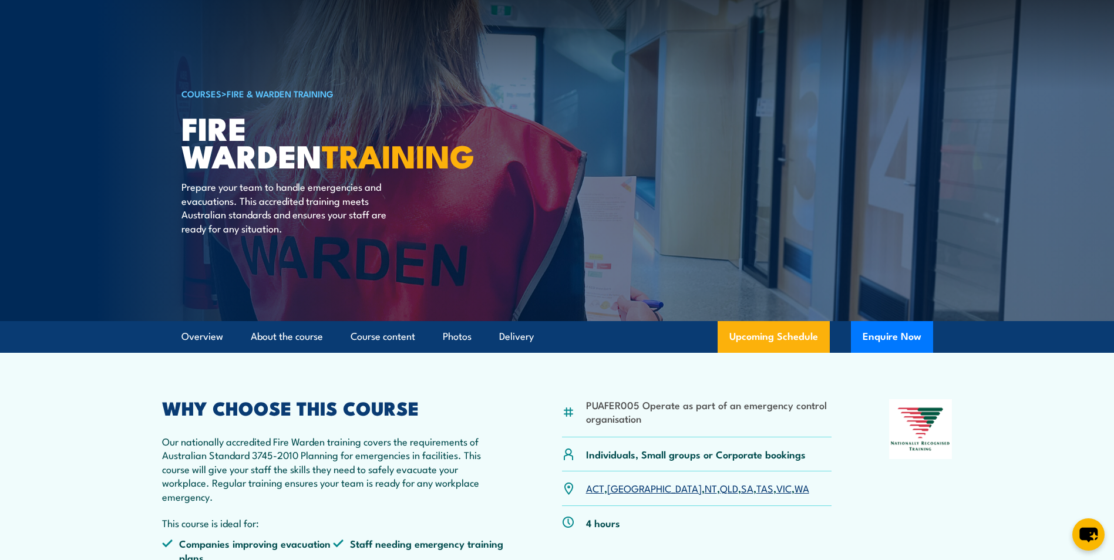
scroll to position [0, 0]
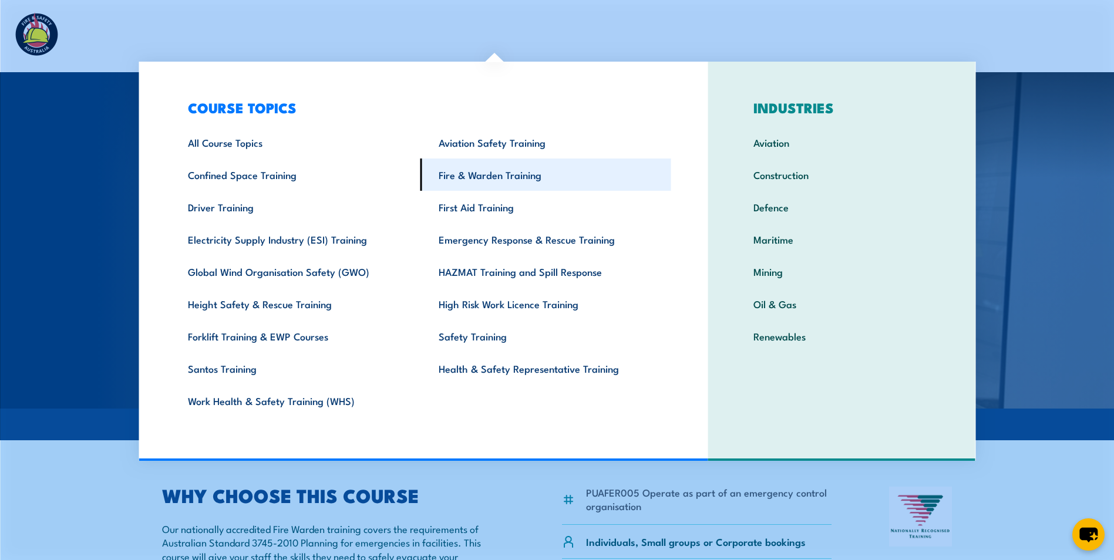
click at [476, 167] on link "Fire & Warden Training" at bounding box center [545, 175] width 251 height 32
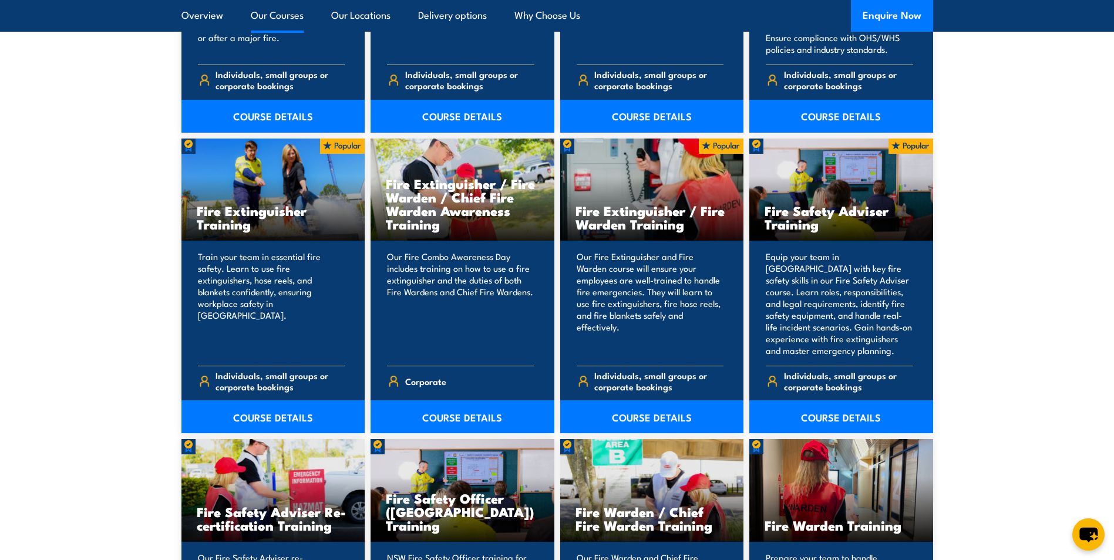
scroll to position [1292, 0]
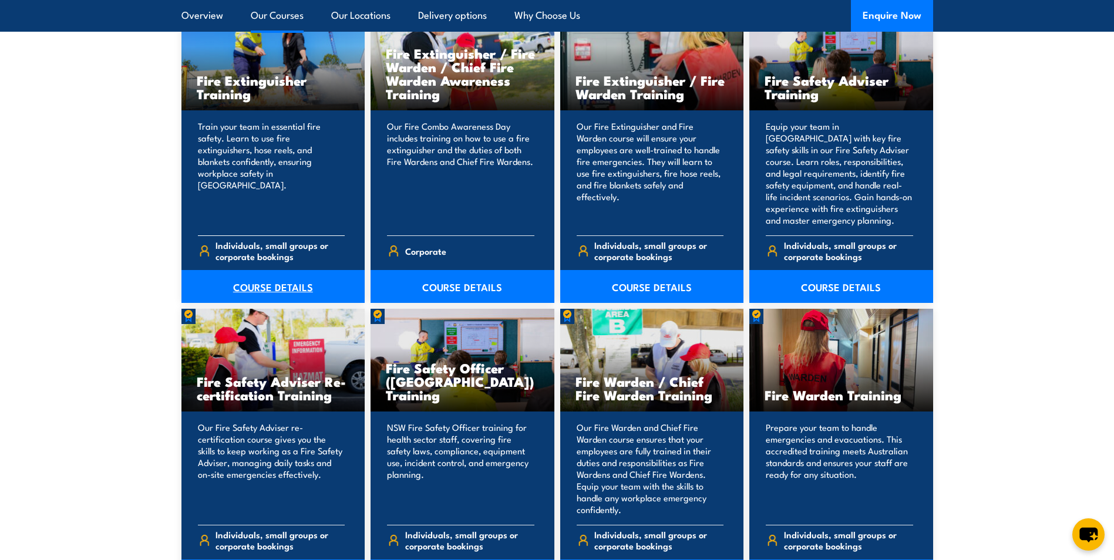
click at [272, 289] on link "COURSE DETAILS" at bounding box center [273, 286] width 184 height 33
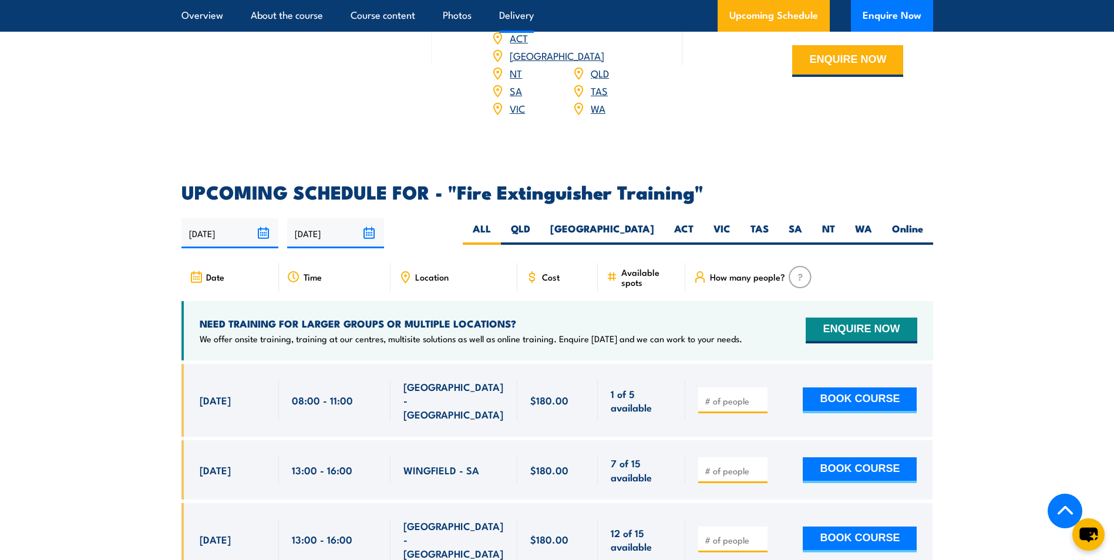
scroll to position [1879, 0]
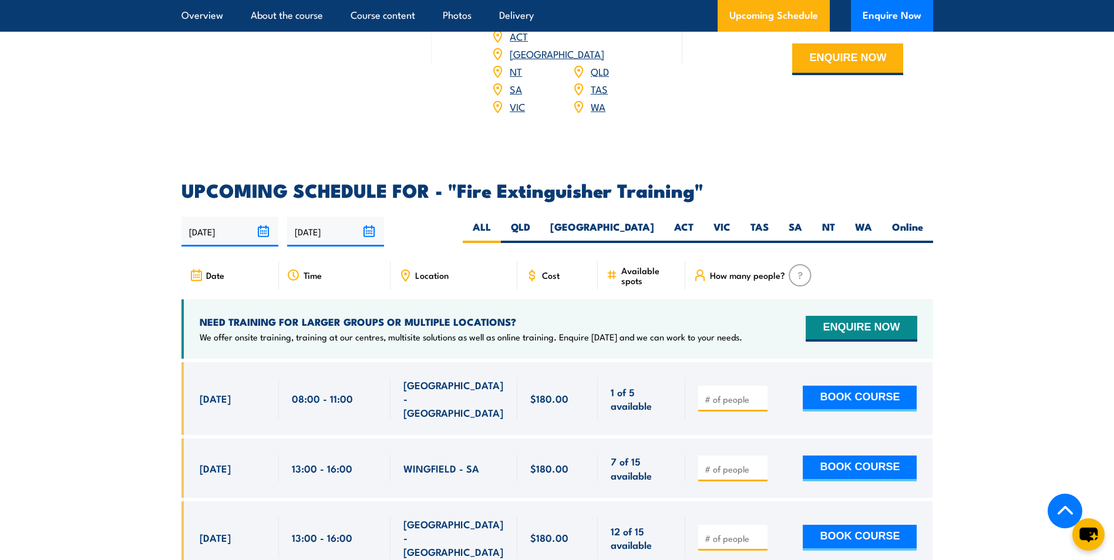
click at [598, 99] on link "WA" at bounding box center [598, 106] width 15 height 14
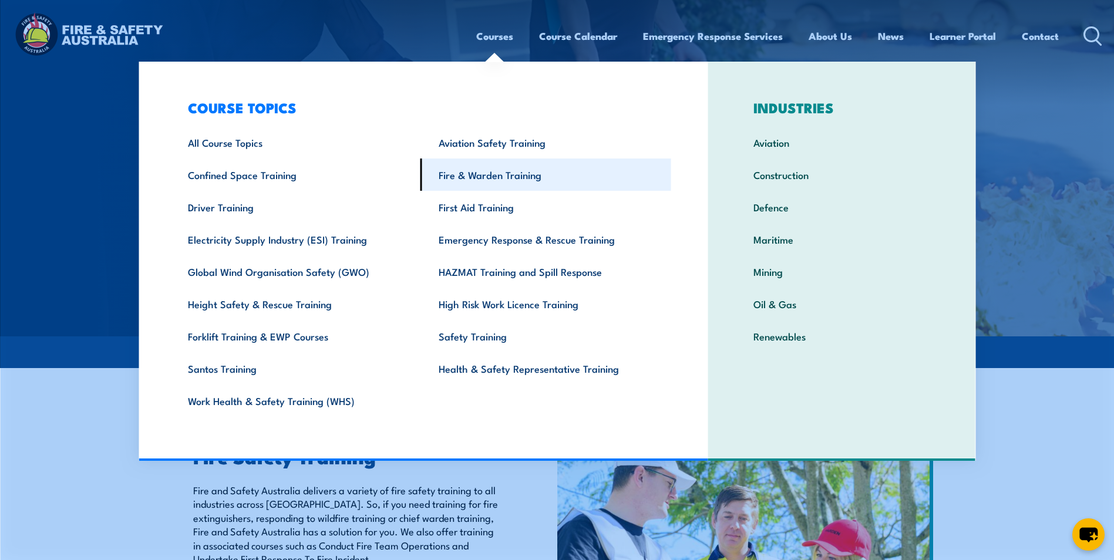
click at [476, 169] on link "Fire & Warden Training" at bounding box center [545, 175] width 251 height 32
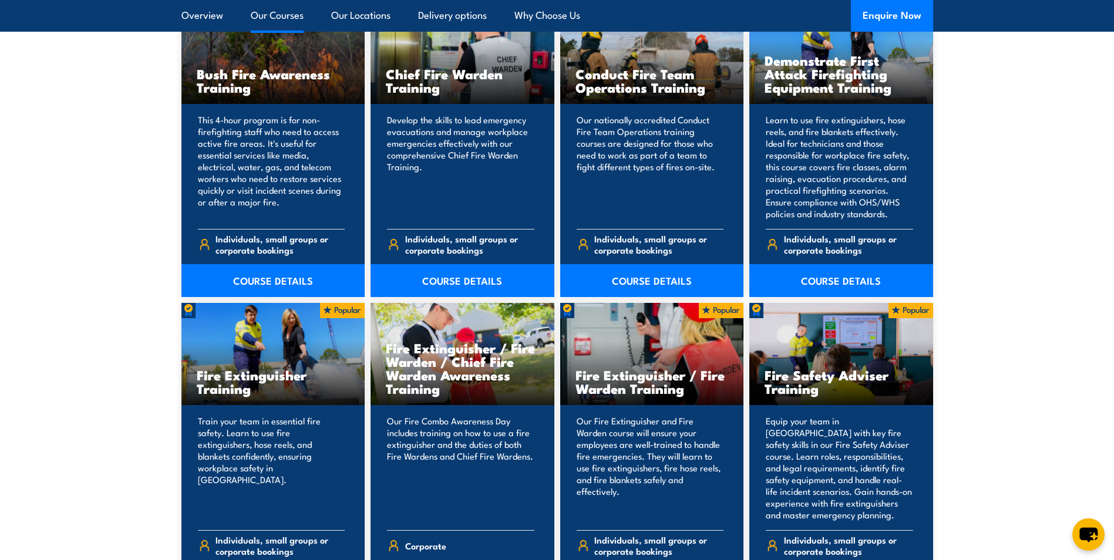
scroll to position [998, 0]
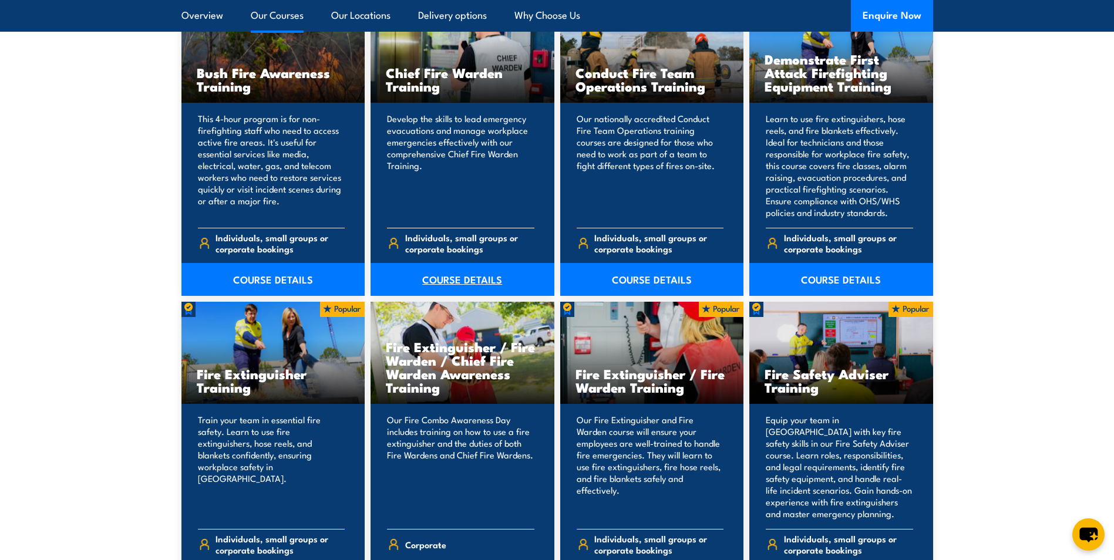
click at [458, 281] on link "COURSE DETAILS" at bounding box center [462, 279] width 184 height 33
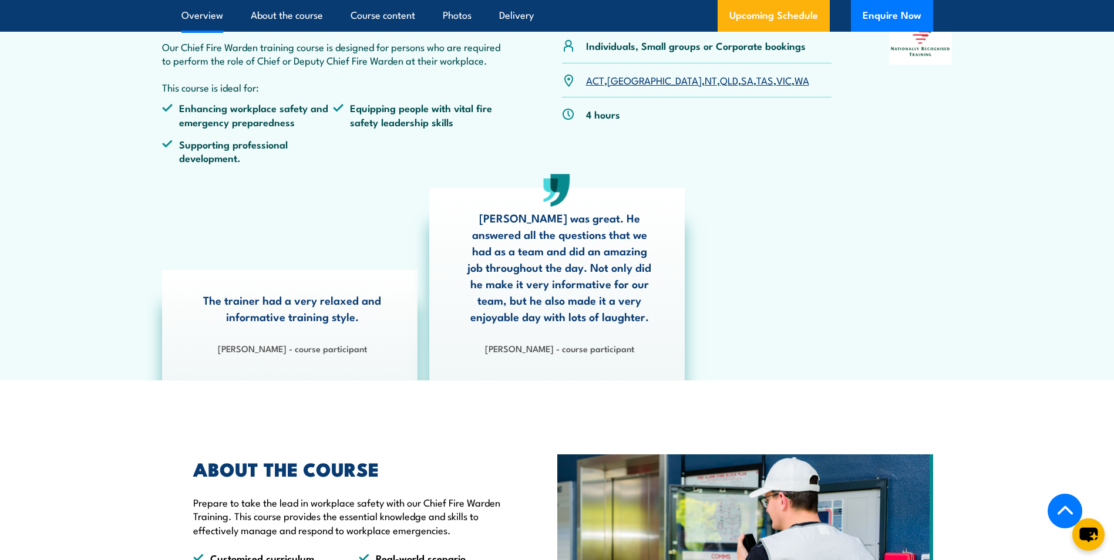
scroll to position [294, 0]
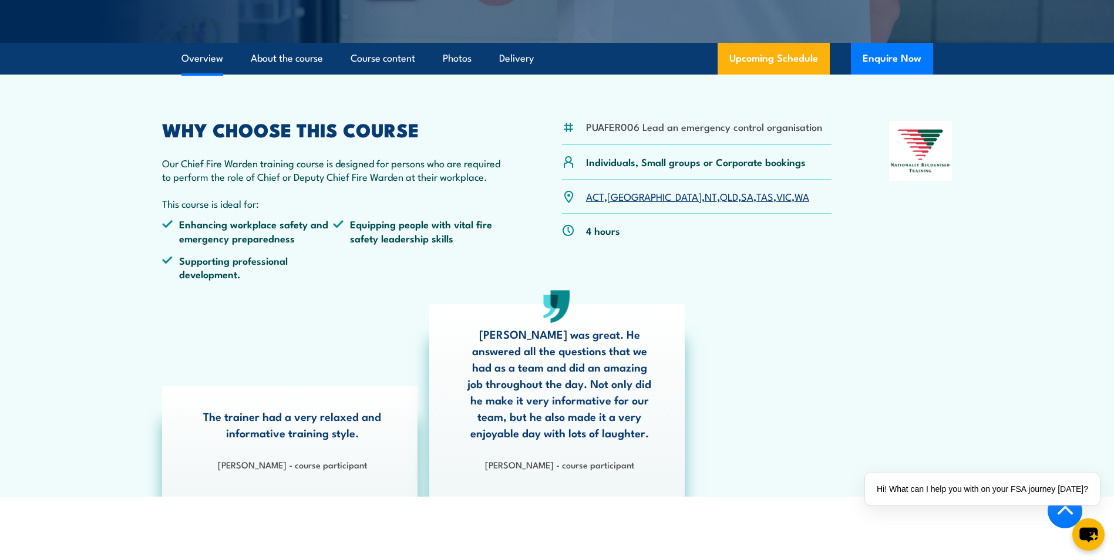
click at [794, 191] on link "WA" at bounding box center [801, 196] width 15 height 14
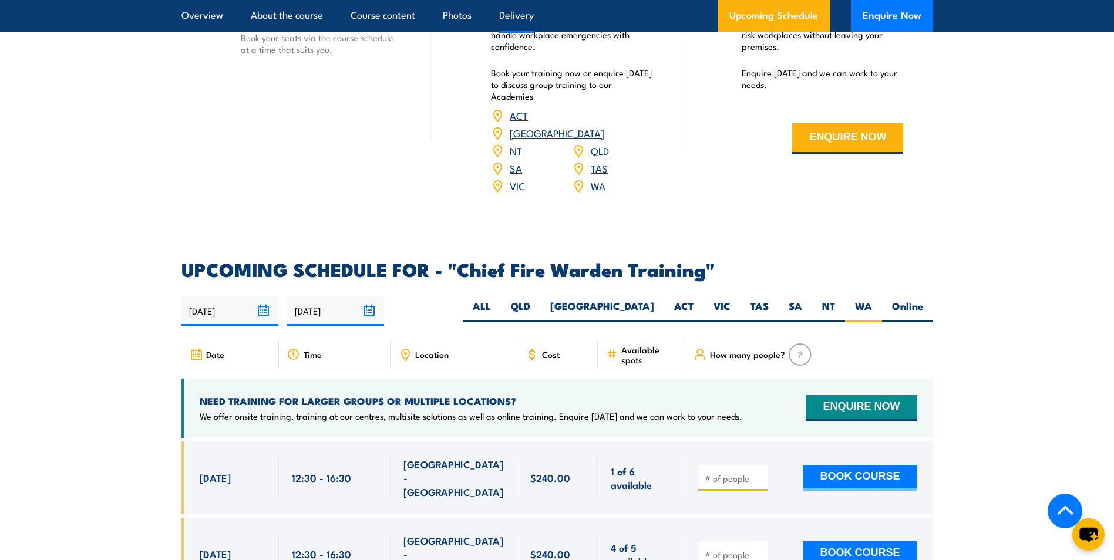
scroll to position [1977, 0]
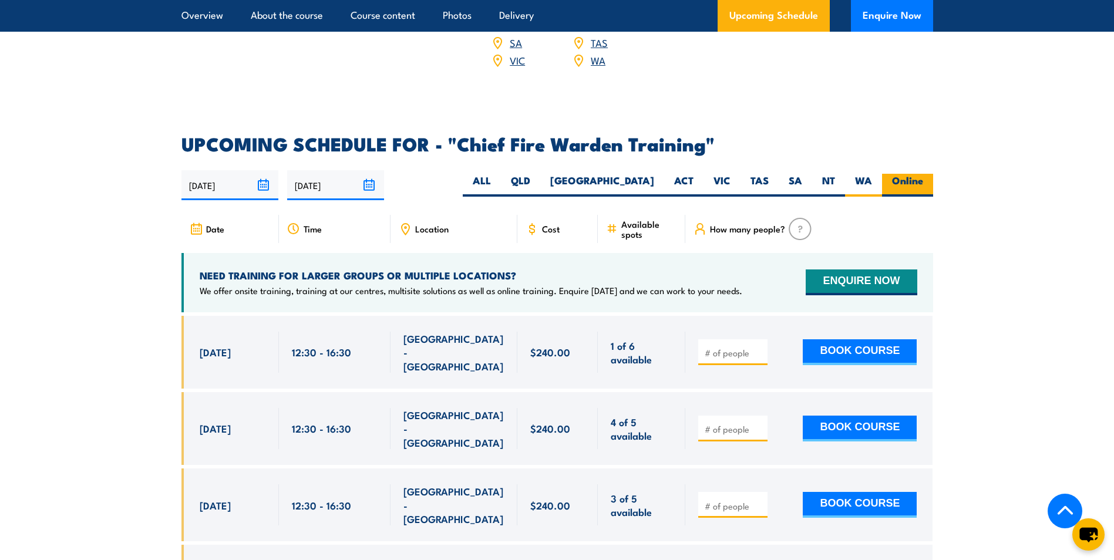
click at [910, 174] on label "Online" at bounding box center [907, 185] width 51 height 23
click at [923, 174] on input "Online" at bounding box center [927, 178] width 8 height 8
radio input "true"
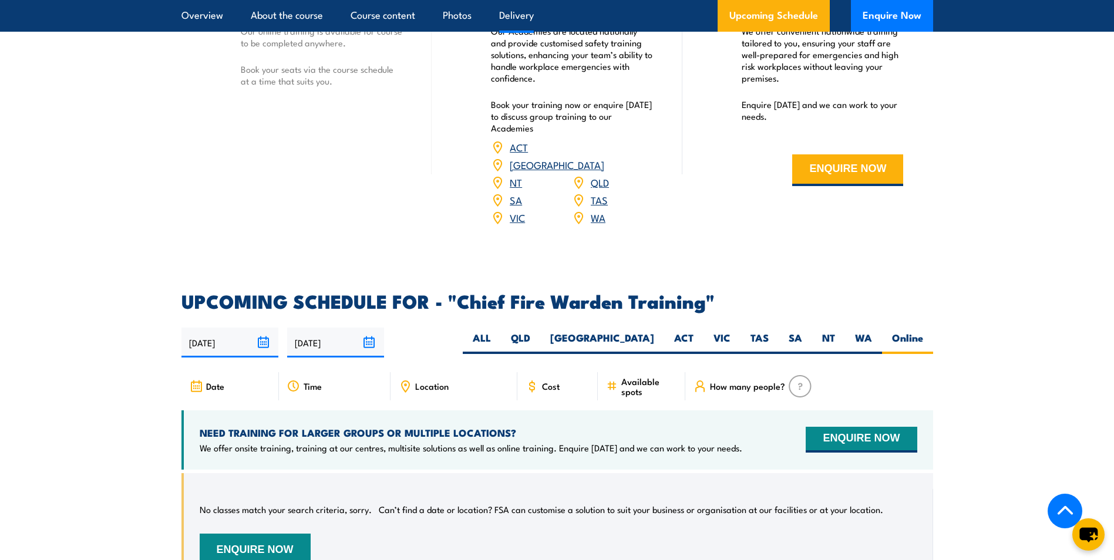
scroll to position [1801, 0]
